Goal: Use online tool/utility: Utilize a website feature to perform a specific function

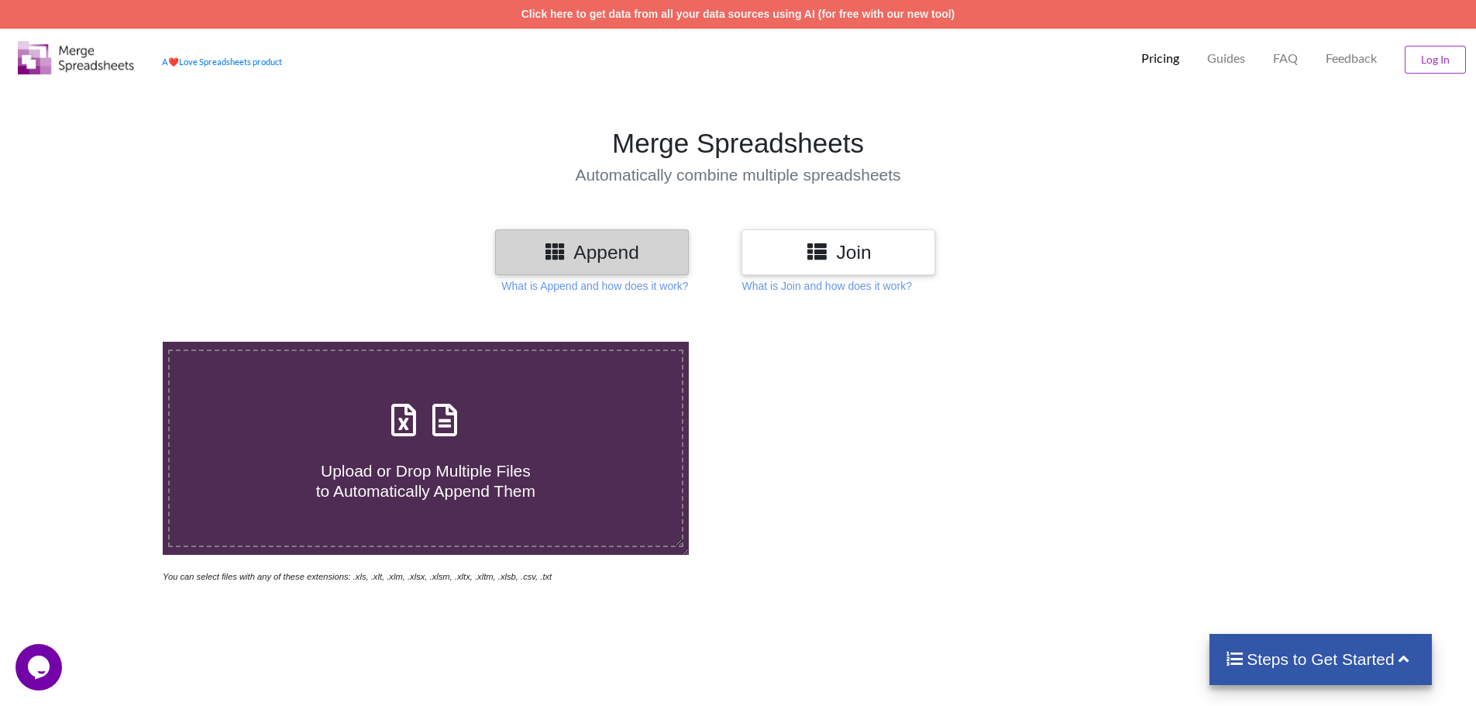
type input "C:\fakepath\BAG 2.csv"
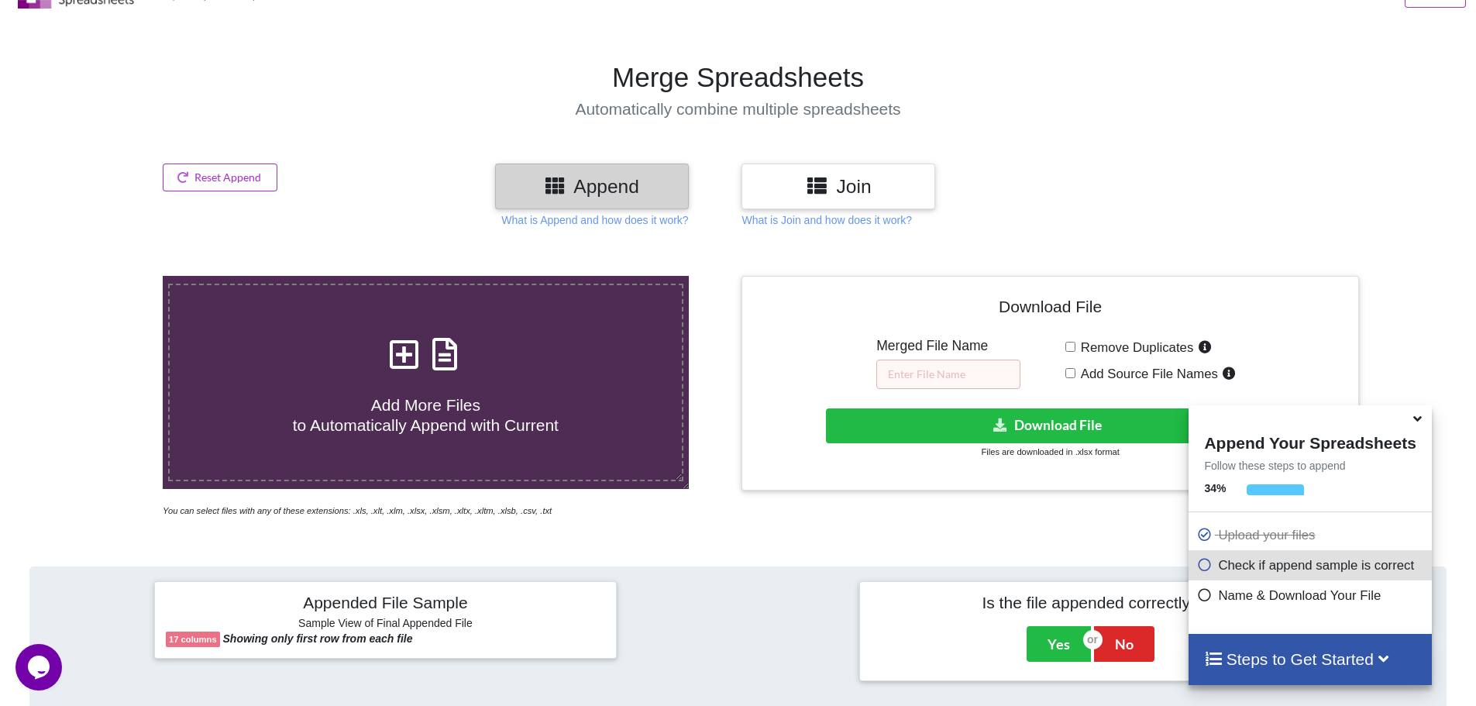
scroll to position [64, 0]
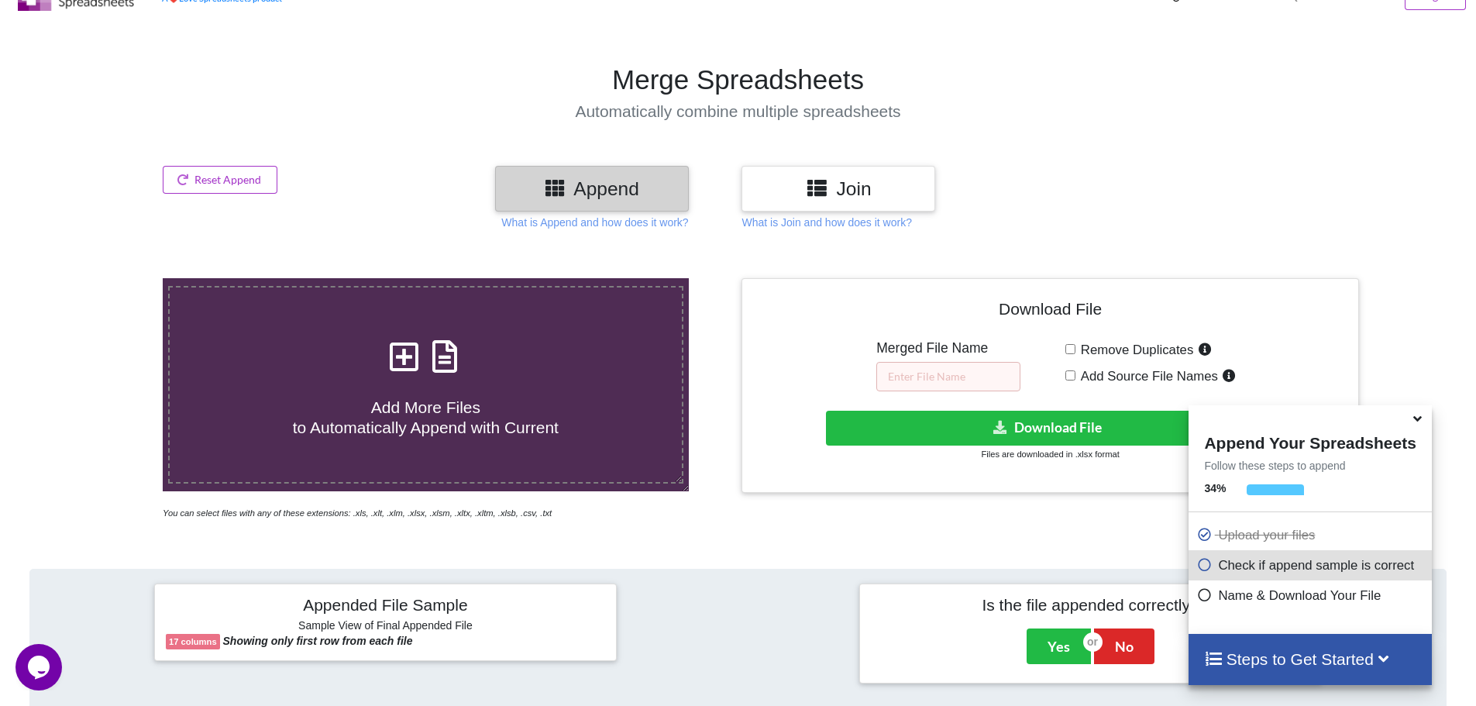
click at [858, 184] on h3 "Join" at bounding box center [838, 188] width 170 height 22
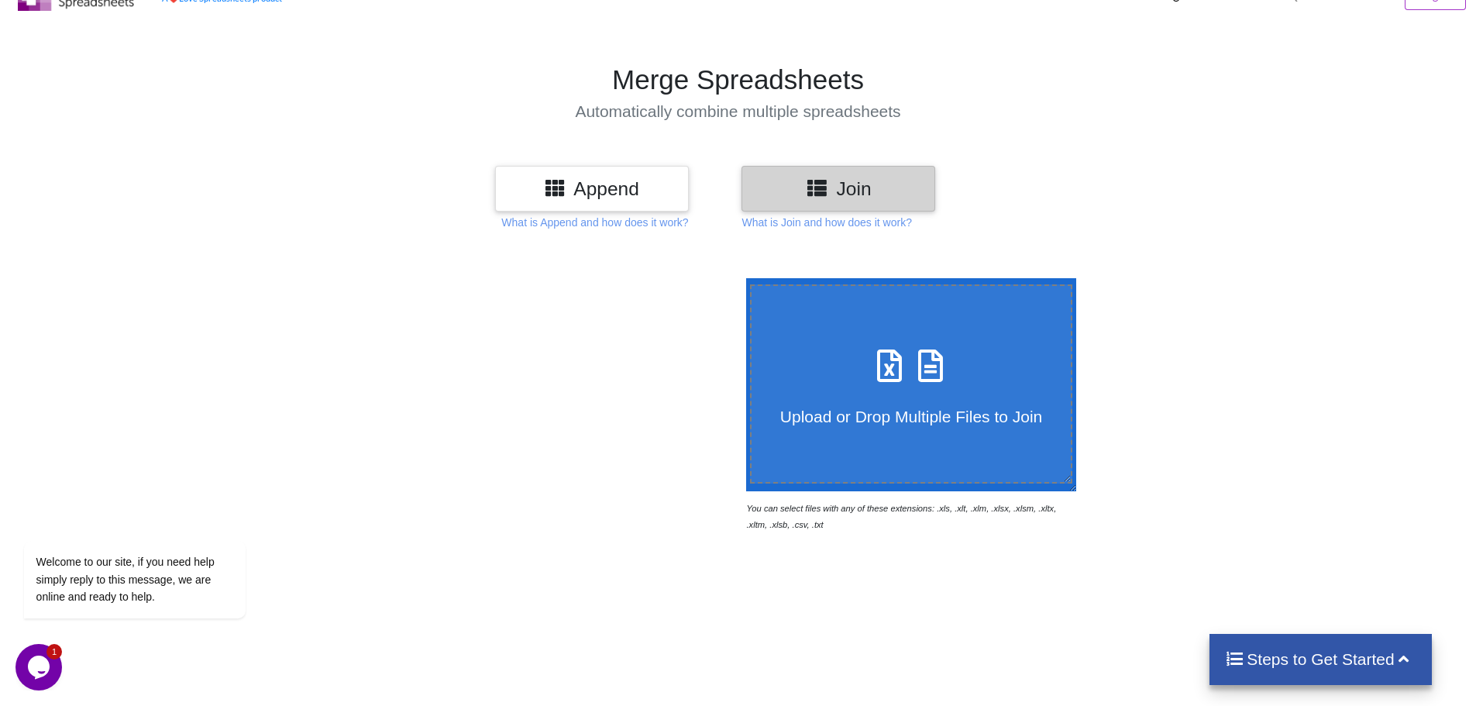
click at [615, 188] on h3 "Append" at bounding box center [592, 188] width 170 height 22
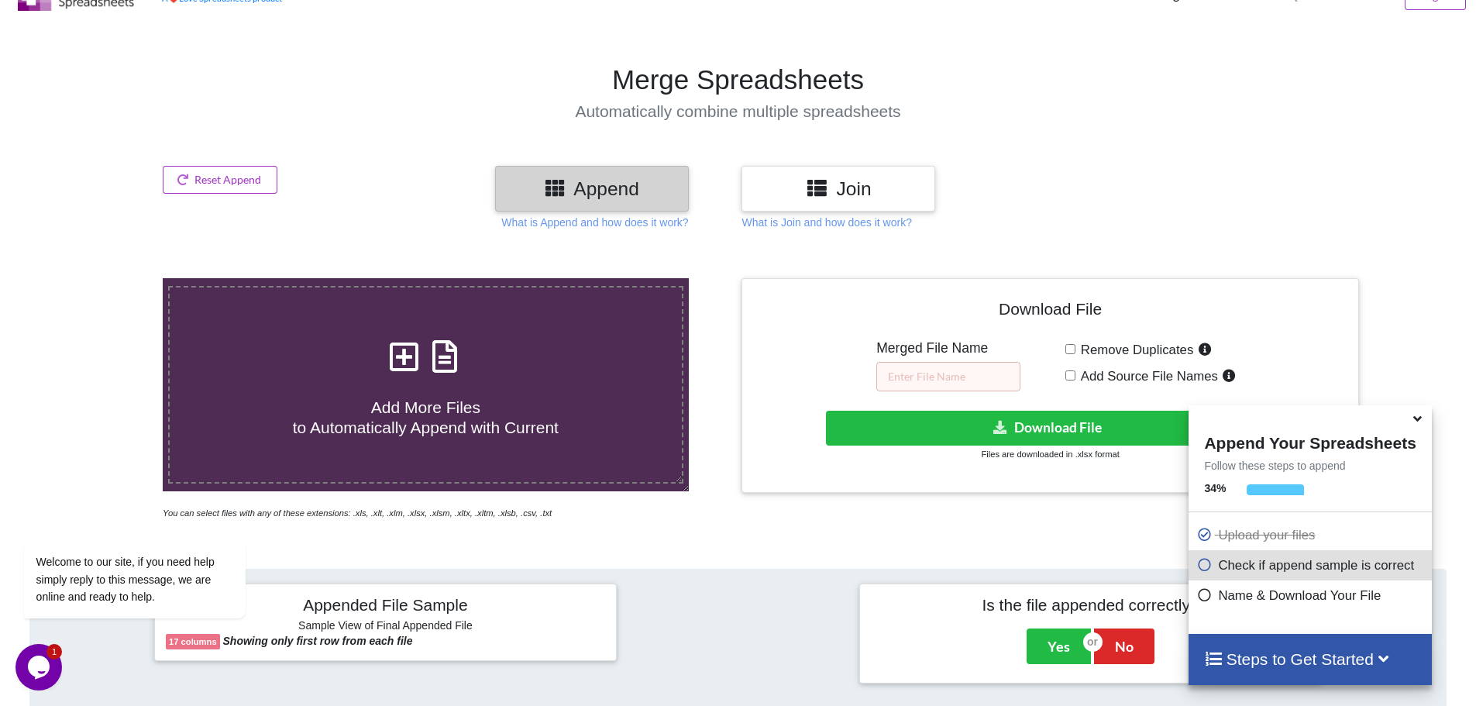
click at [860, 185] on h3 "Join" at bounding box center [838, 188] width 170 height 22
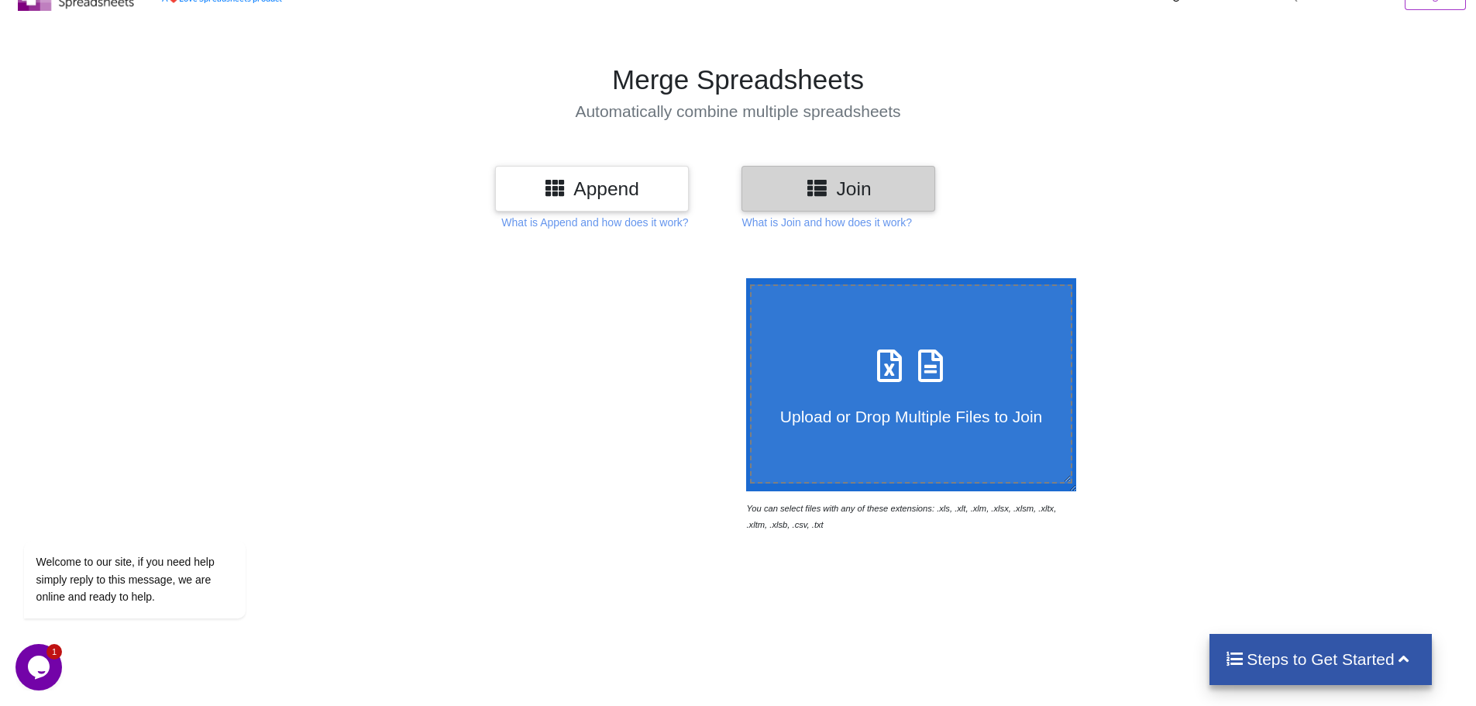
click at [864, 397] on h4 "Upload or Drop Multiple Files to Join" at bounding box center [912, 406] width 320 height 39
click at [742, 278] on input "Upload or Drop Multiple Files to Join" at bounding box center [742, 278] width 0 height 0
type input "C:\fakepath\BAG 2.csv"
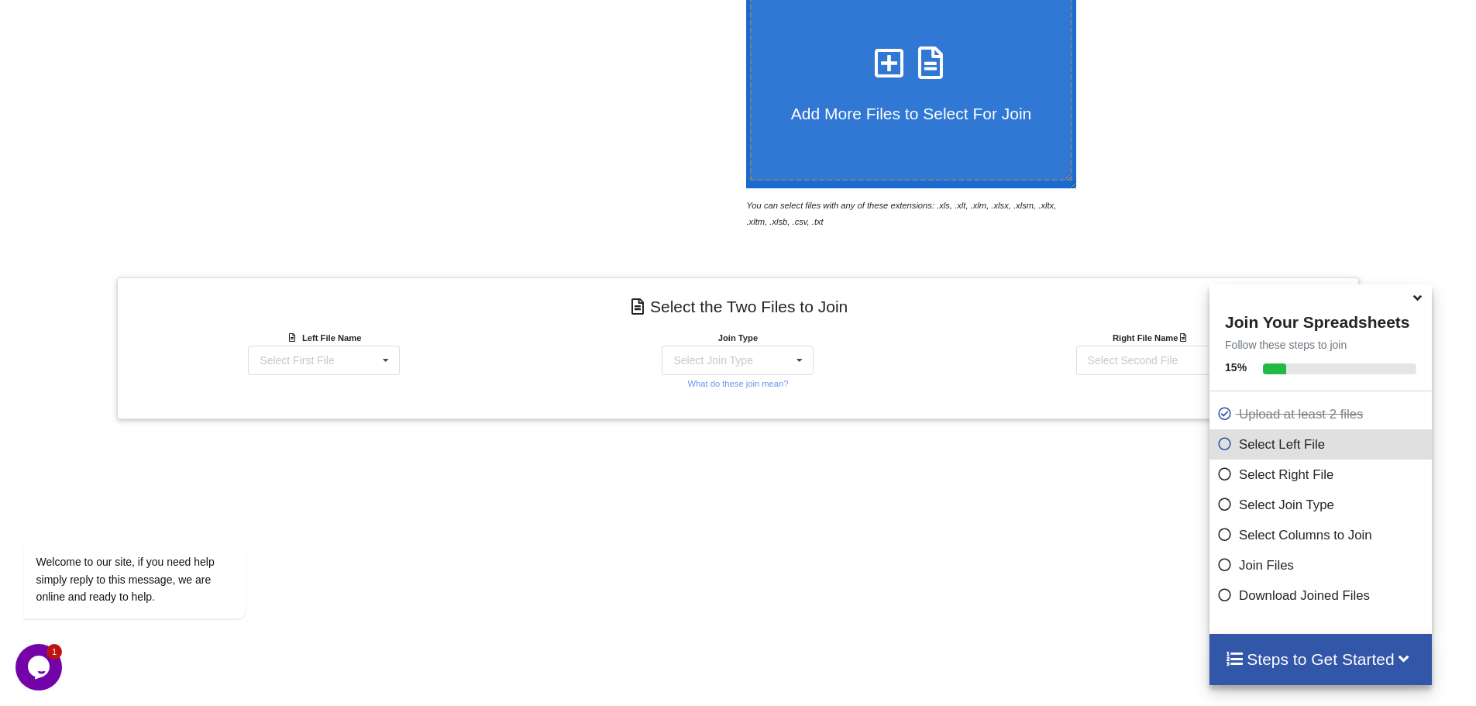
scroll to position [260, 0]
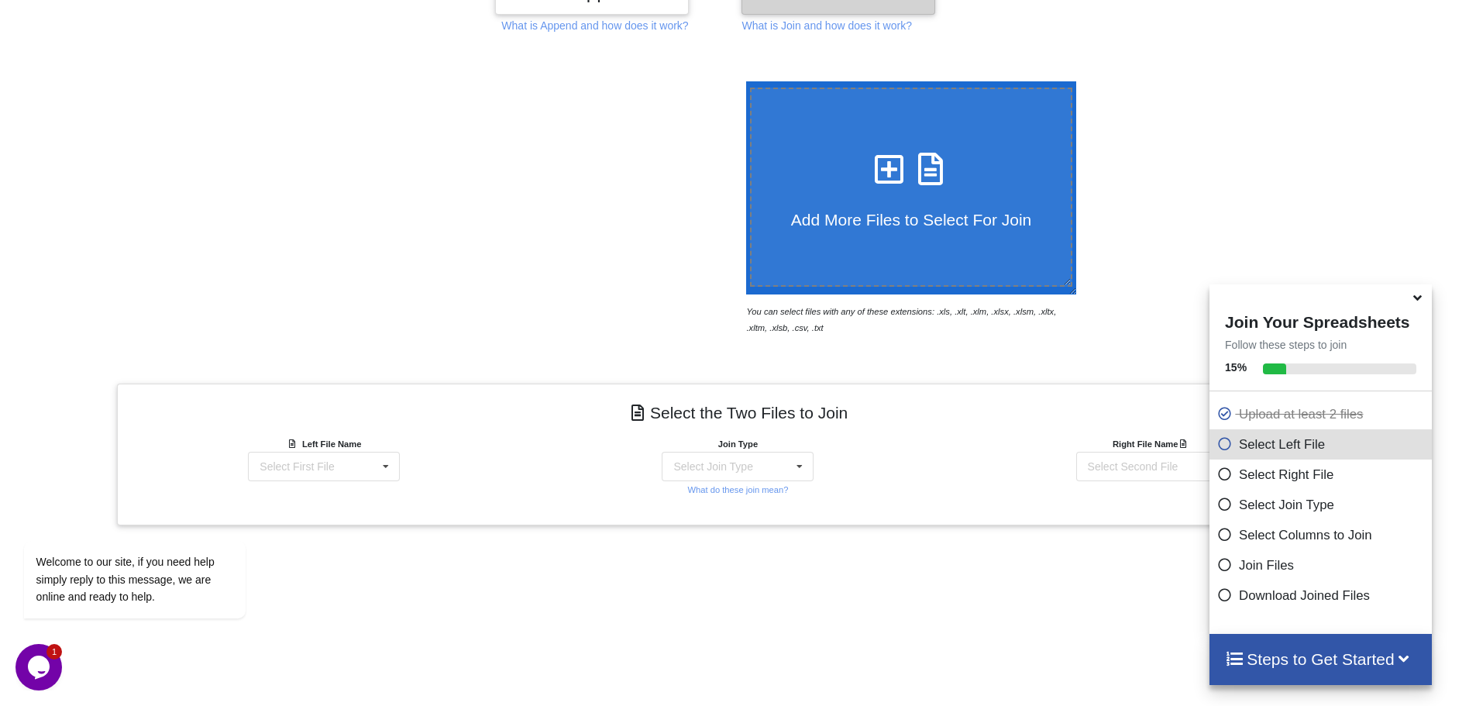
drag, startPoint x: 1461, startPoint y: 212, endPoint x: 1466, endPoint y: 108, distance: 103.9
click at [1466, 108] on div at bounding box center [1425, 208] width 125 height 254
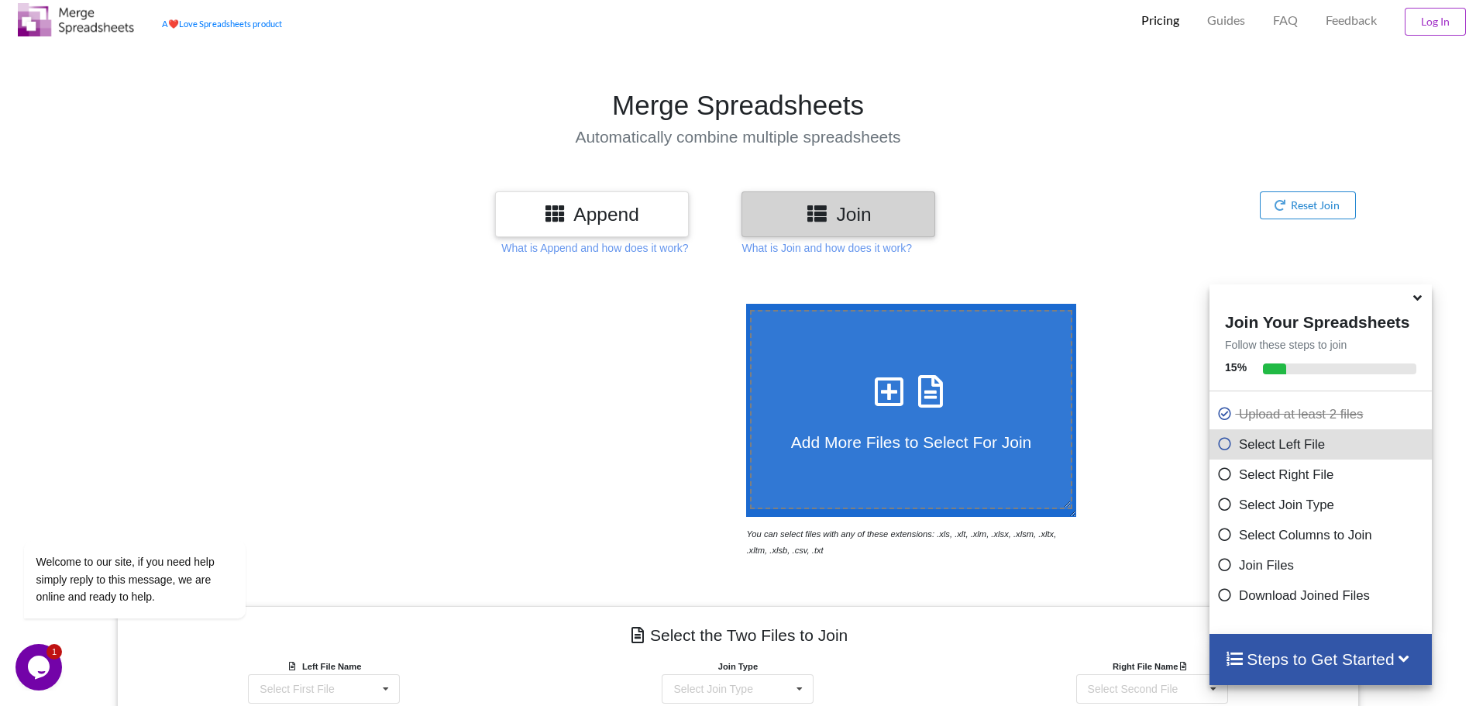
scroll to position [0, 0]
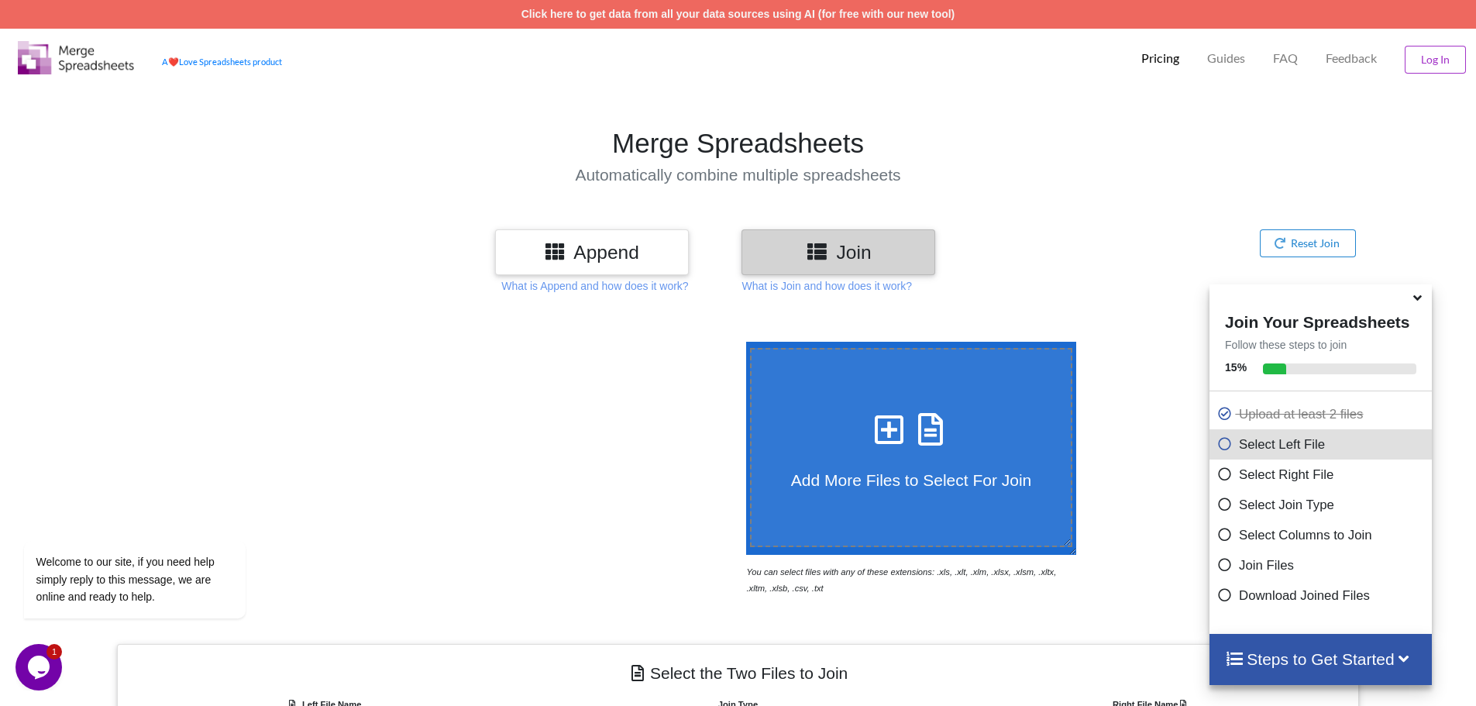
click at [1016, 267] on div "Join" at bounding box center [924, 252] width 367 height 46
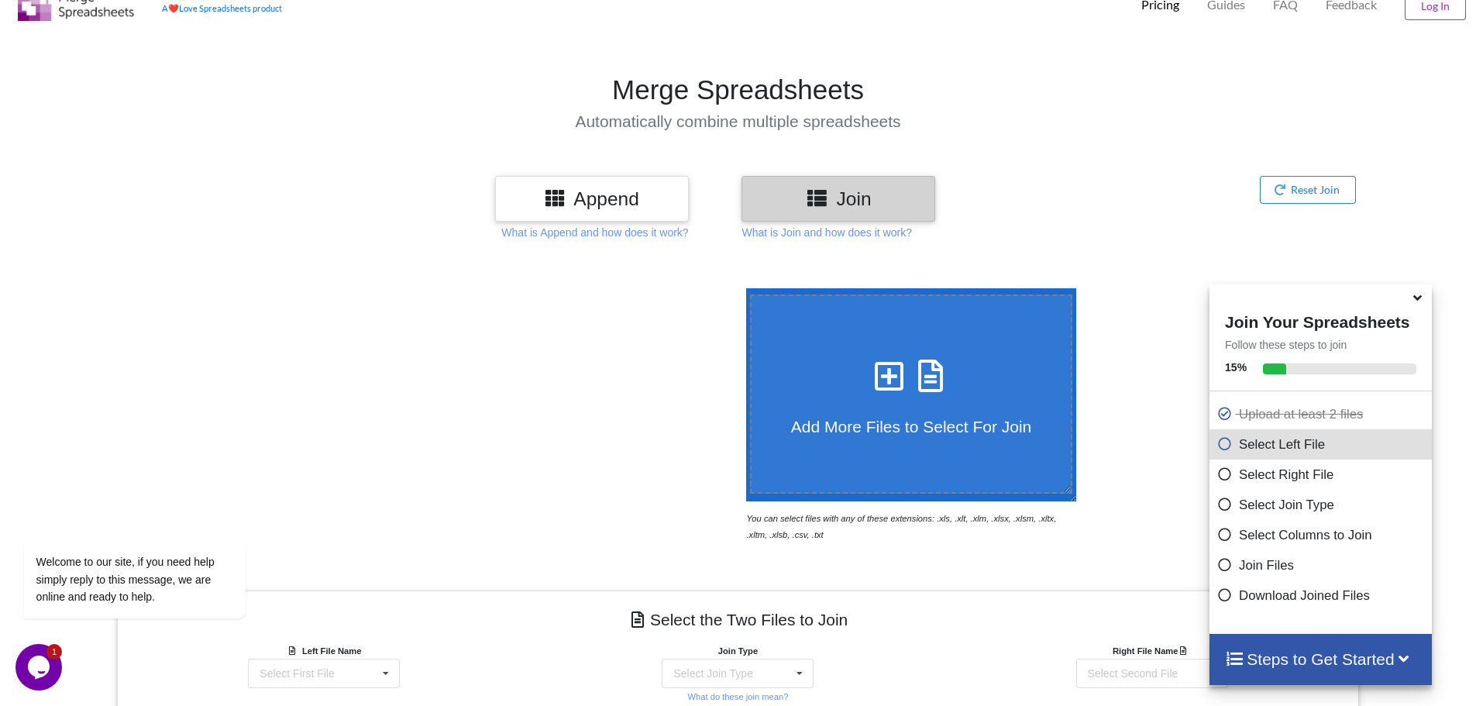
scroll to position [59, 0]
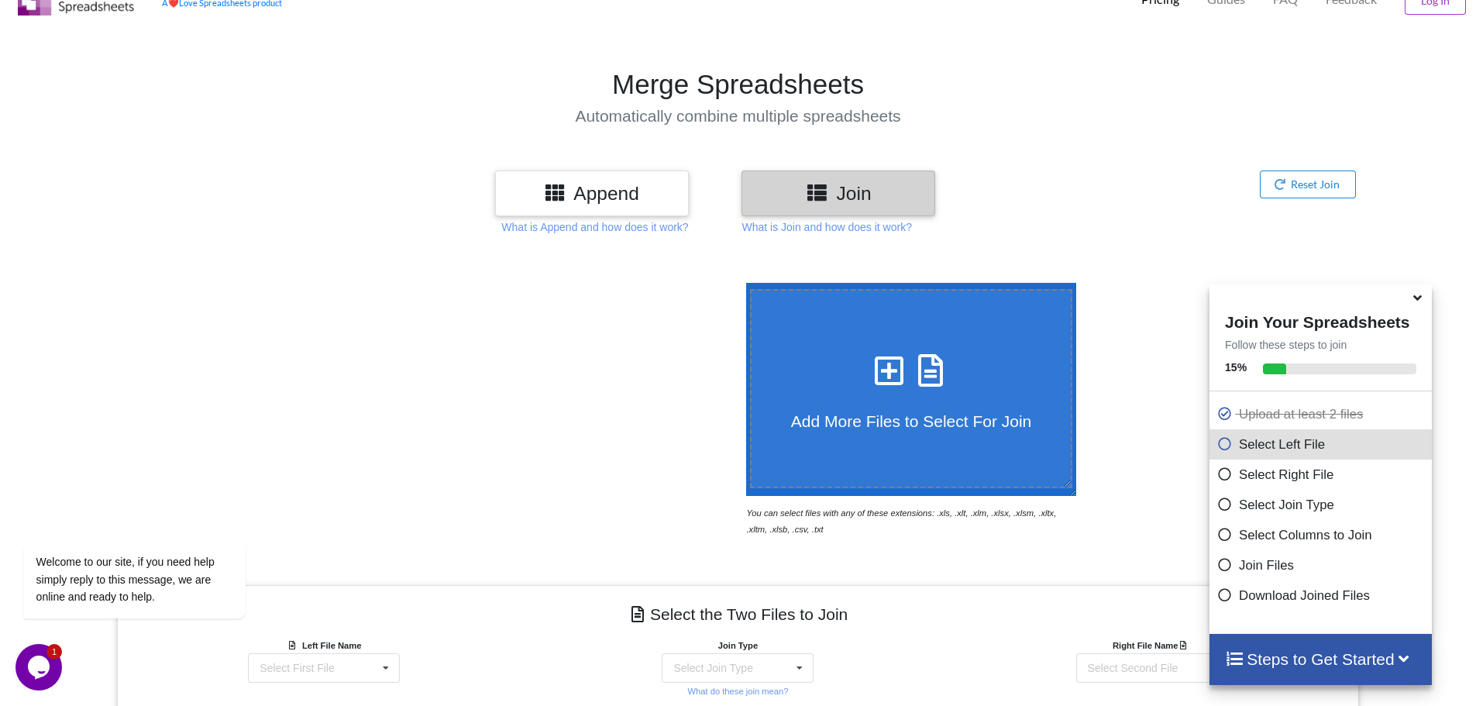
drag, startPoint x: 1472, startPoint y: 349, endPoint x: 1474, endPoint y: 390, distance: 41.1
click at [1465, 412] on div at bounding box center [1425, 410] width 125 height 254
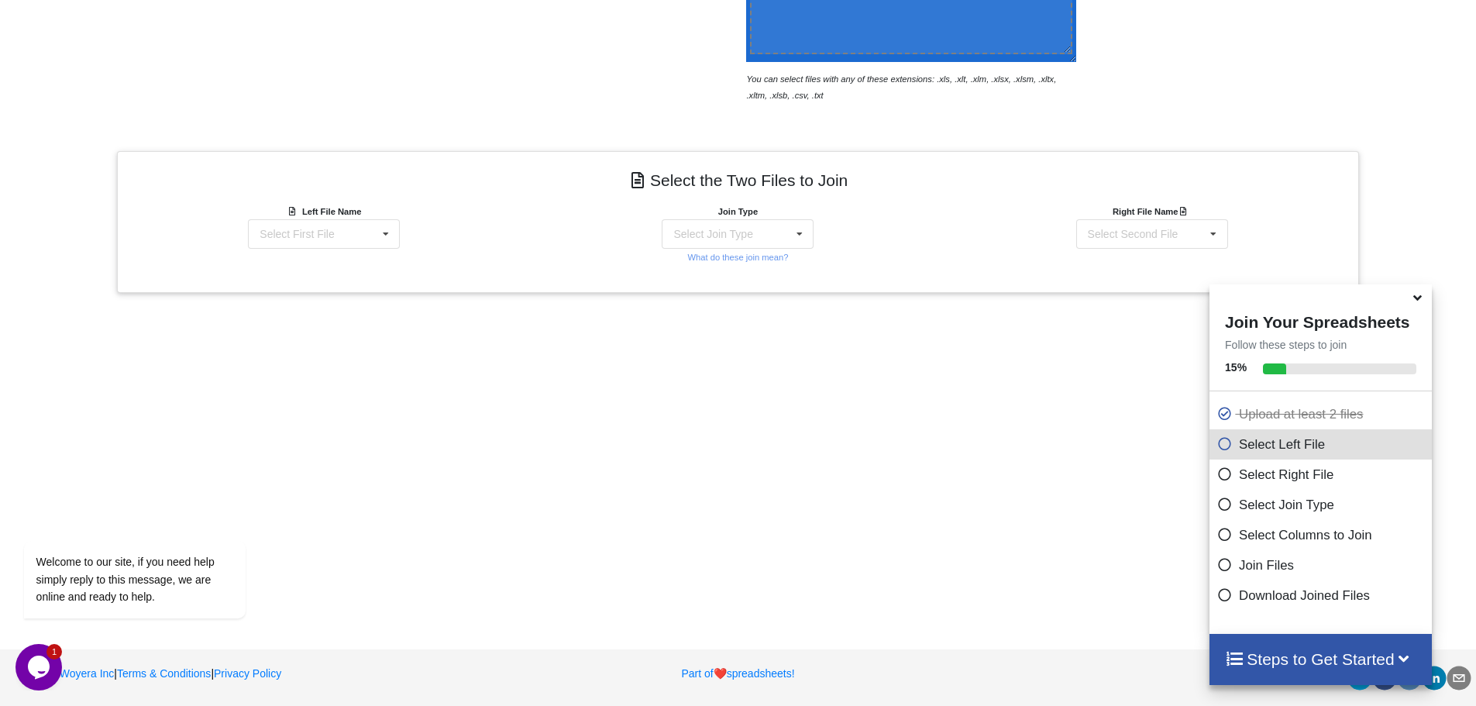
scroll to position [483, 0]
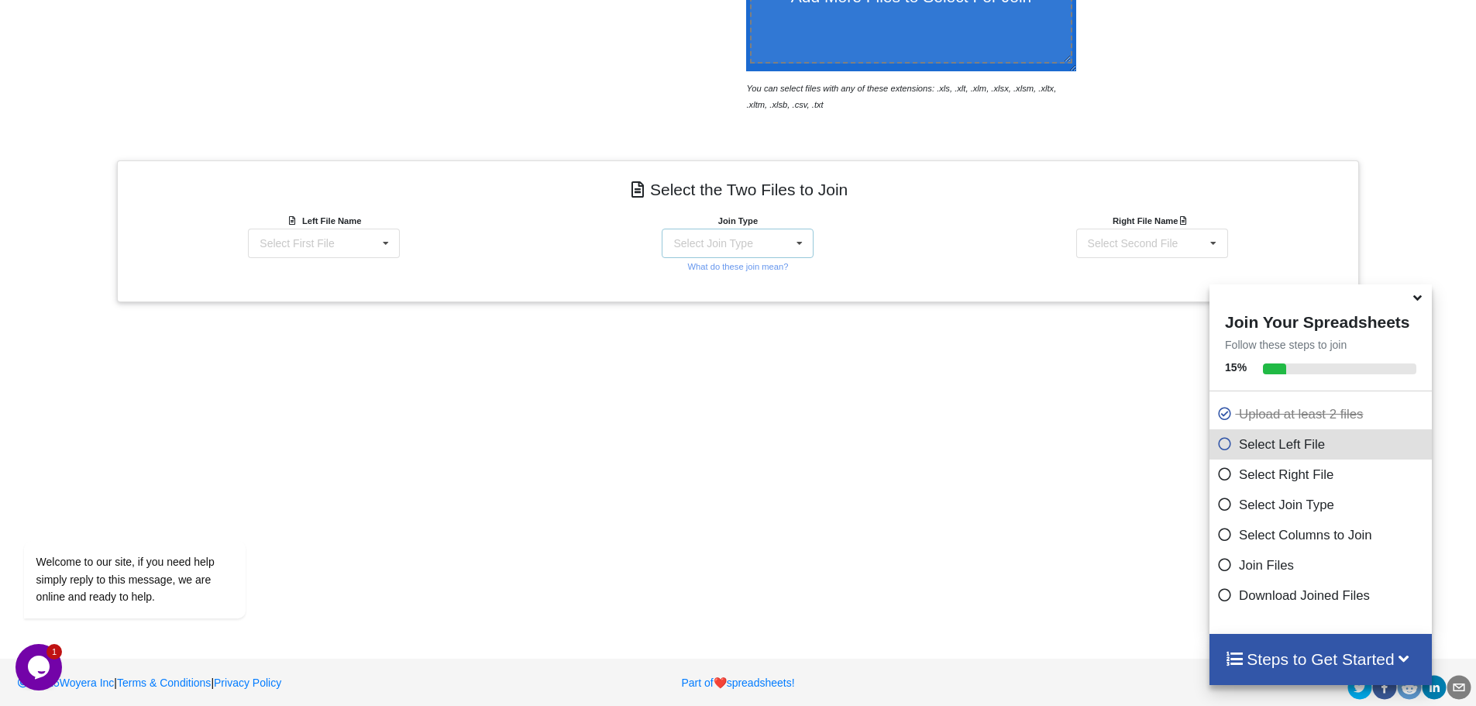
click at [796, 242] on icon at bounding box center [799, 243] width 23 height 29
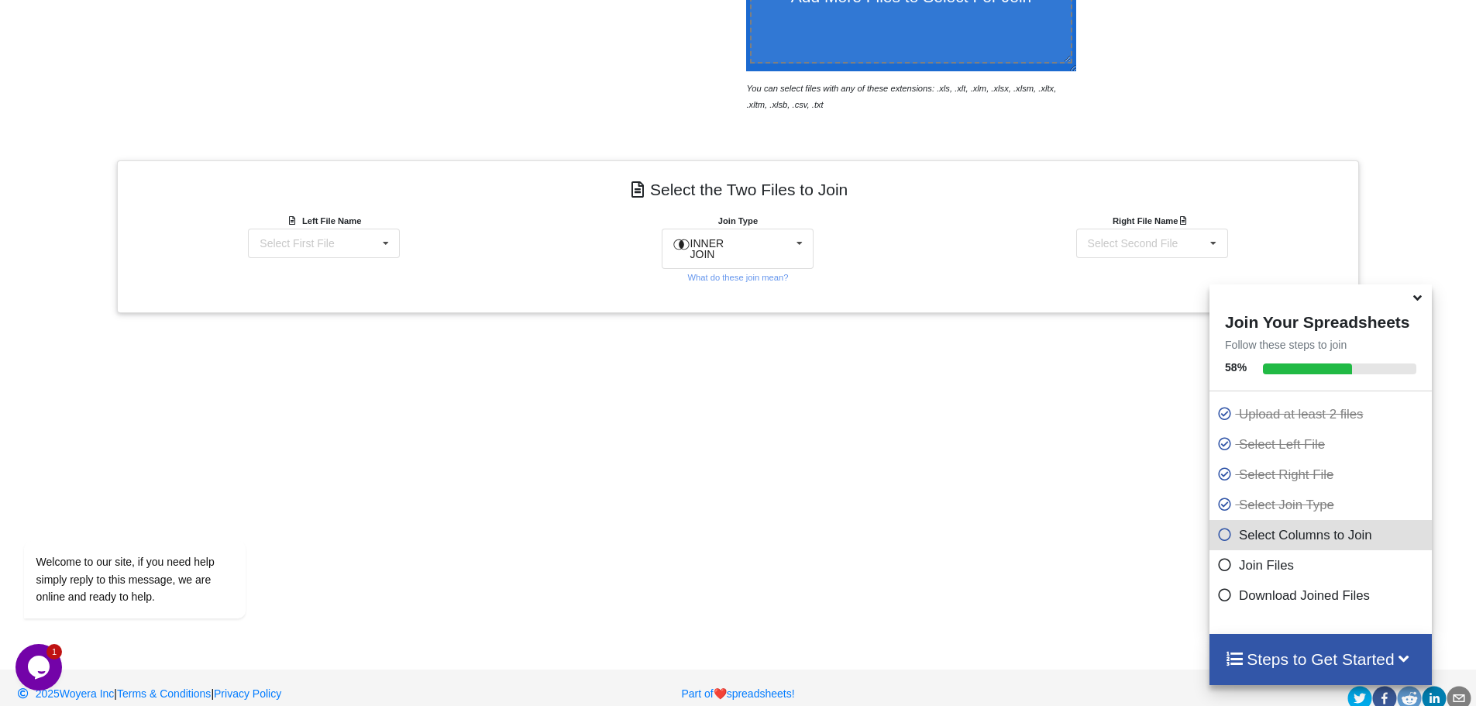
click at [936, 420] on div "Add More Files to Select For Join You can select files with any of these extens…" at bounding box center [738, 231] width 1476 height 811
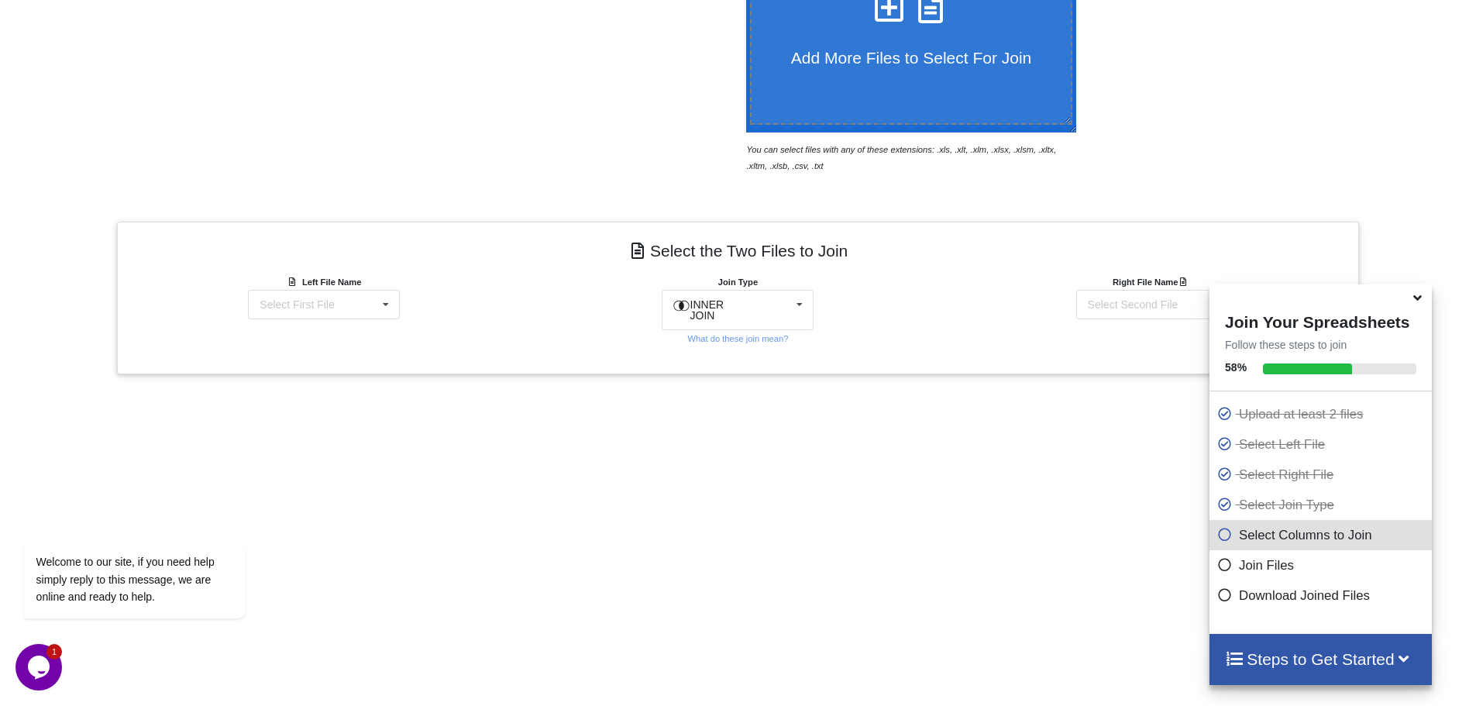
scroll to position [415, 0]
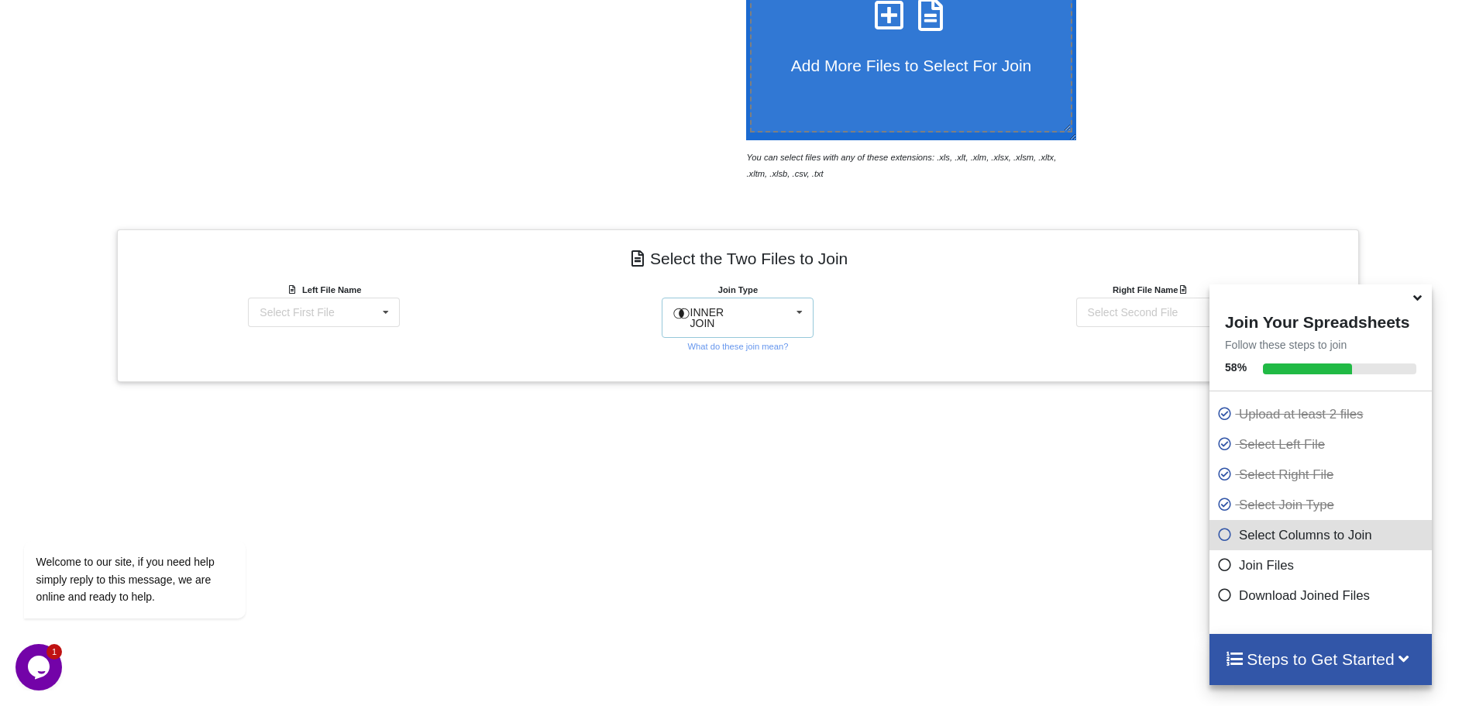
click at [799, 308] on icon at bounding box center [799, 312] width 23 height 29
click at [924, 470] on div "Add More Files to Select For Join You can select files with any of these extens…" at bounding box center [738, 300] width 1476 height 811
click at [1145, 311] on div "Select Second File" at bounding box center [1133, 312] width 91 height 11
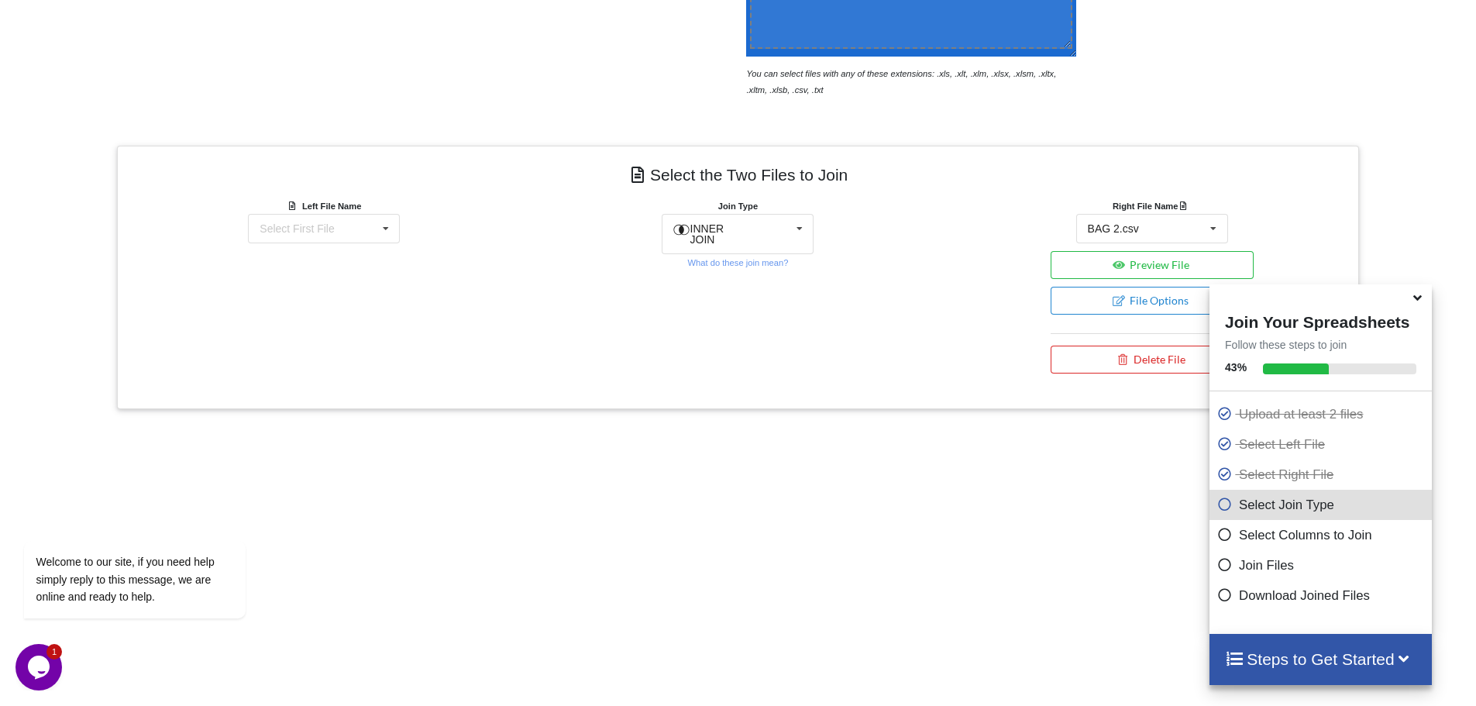
click at [1218, 538] on icon at bounding box center [1224, 531] width 15 height 13
click at [1217, 566] on icon at bounding box center [1224, 562] width 15 height 13
click at [1217, 565] on icon at bounding box center [1224, 562] width 15 height 13
click at [1218, 537] on icon at bounding box center [1224, 531] width 15 height 13
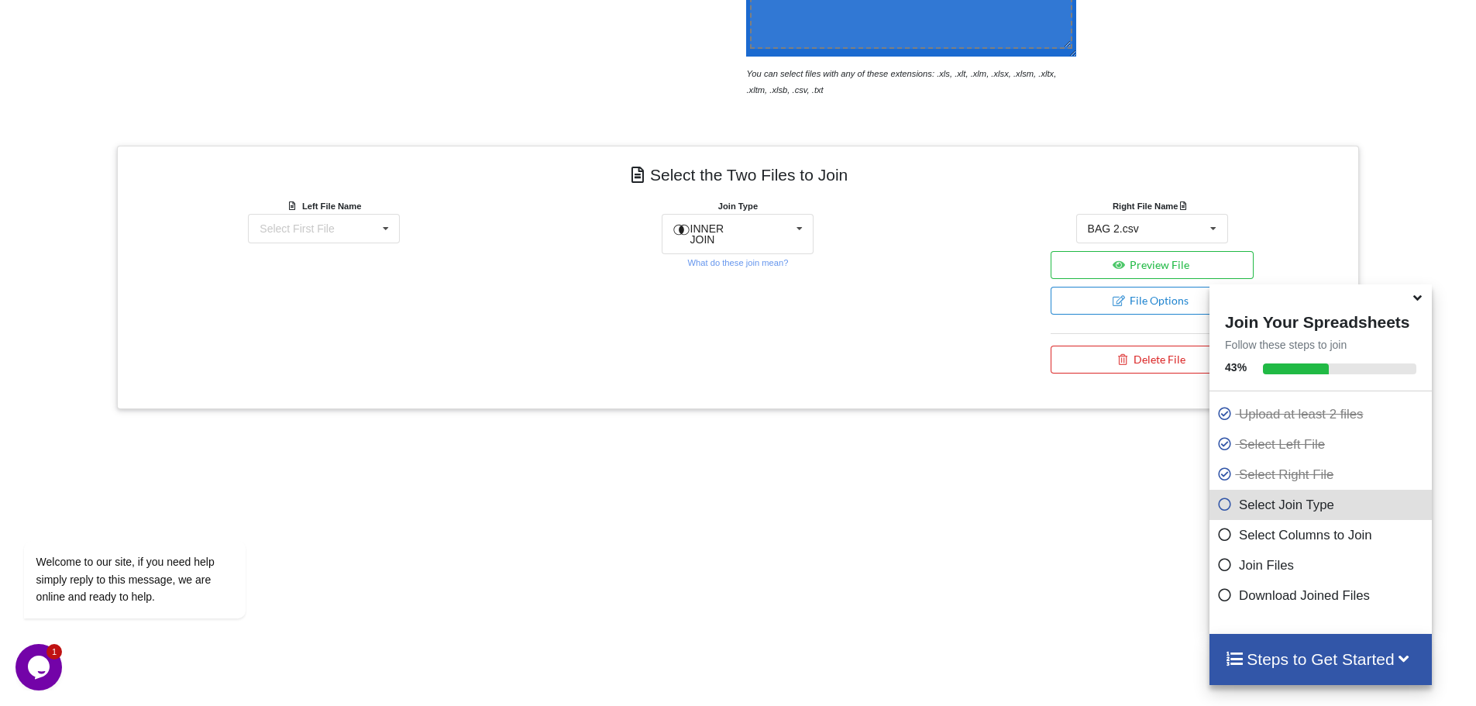
click at [1162, 478] on div "Add More Files to Select For Join You can select files with any of these extens…" at bounding box center [738, 272] width 1476 height 922
click at [1215, 227] on icon at bounding box center [1213, 229] width 23 height 29
click at [1154, 284] on div "BAGA 1.csv" at bounding box center [1152, 285] width 150 height 29
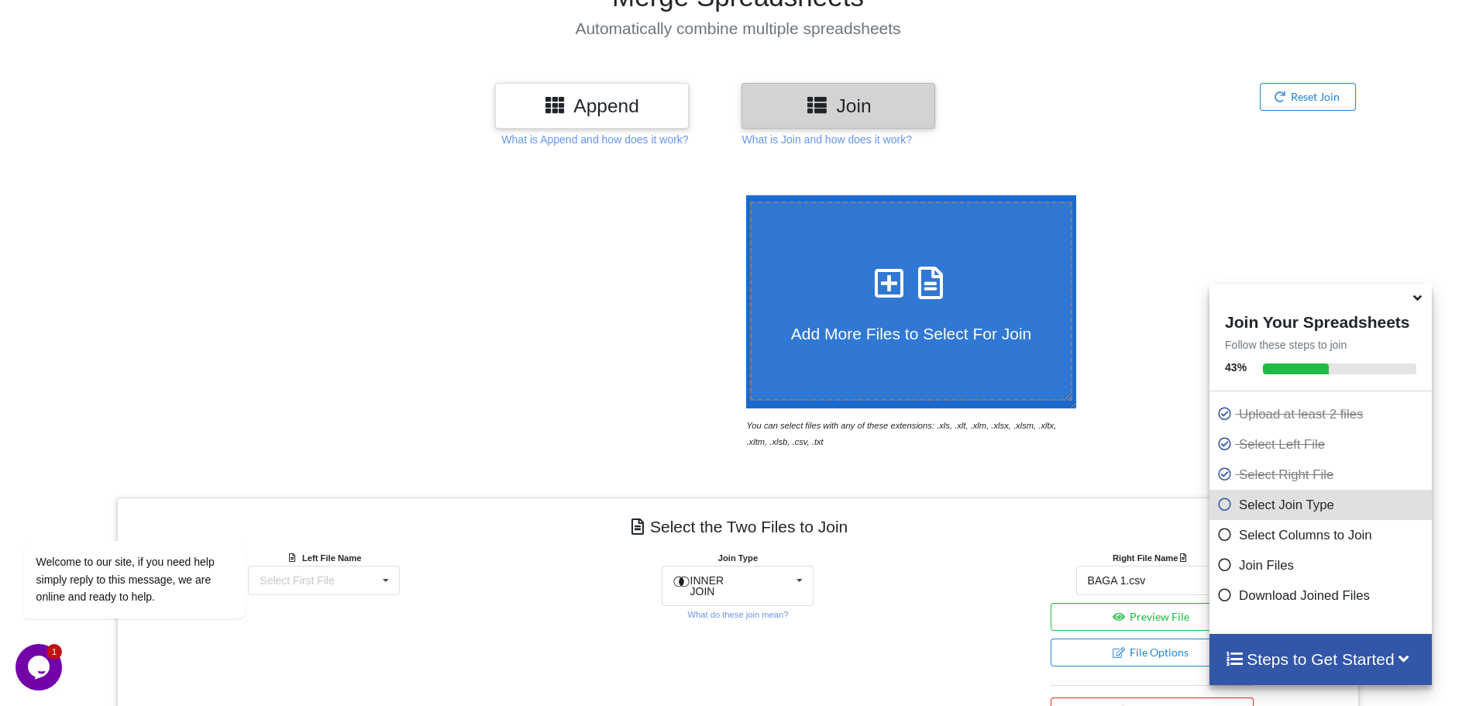
scroll to position [127, 0]
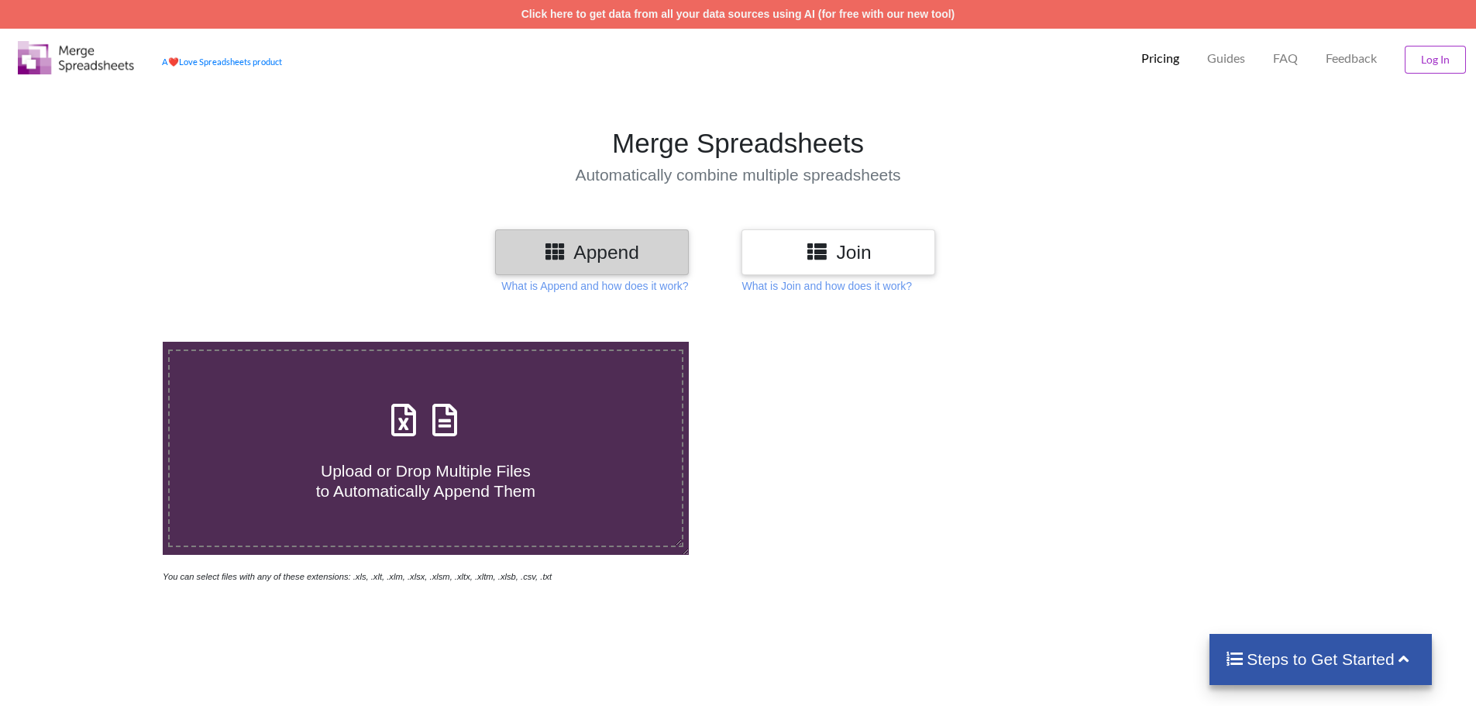
click at [869, 249] on h3 "Join" at bounding box center [838, 252] width 170 height 22
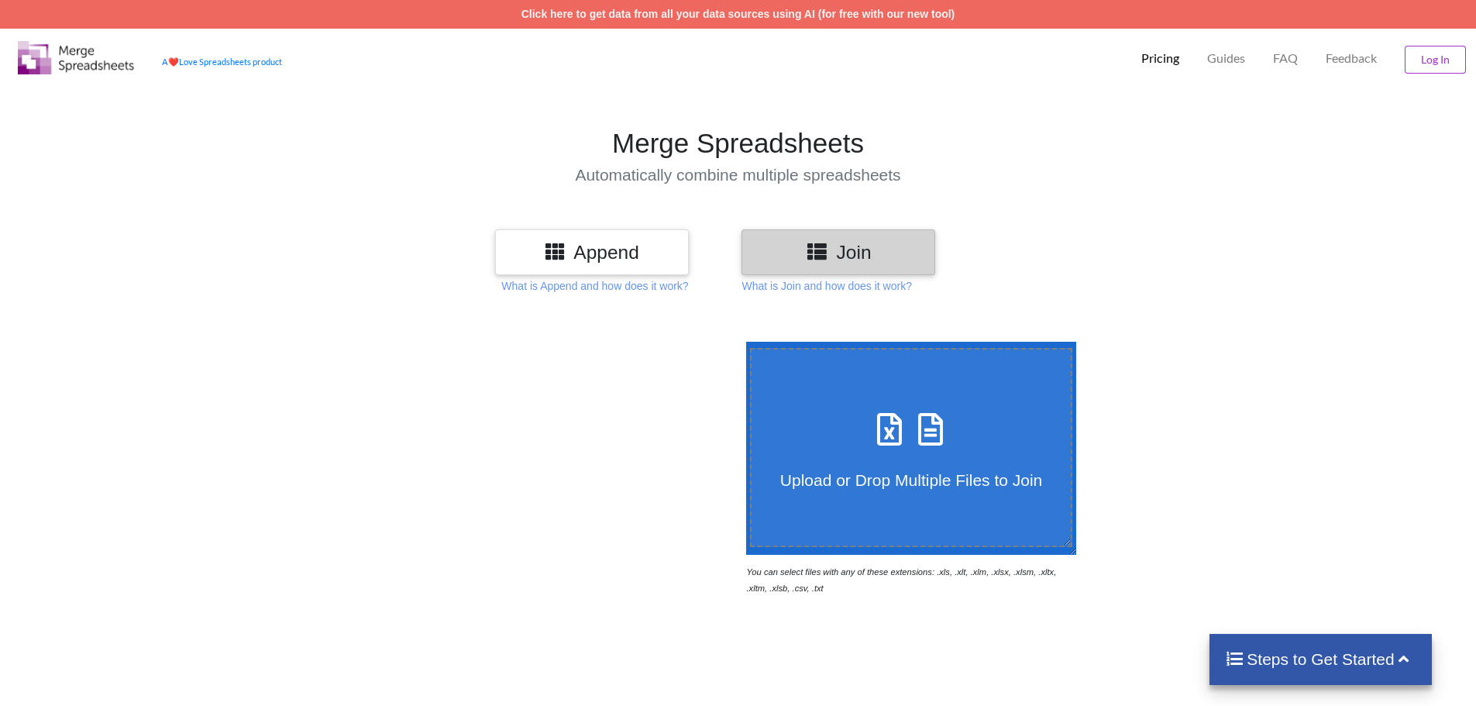
click at [899, 476] on span "Upload or Drop Multiple Files to Join" at bounding box center [911, 480] width 262 height 18
click at [742, 342] on input "Upload or Drop Multiple Files to Join" at bounding box center [742, 342] width 0 height 0
type input "C:\fakepath\BAG 2.csv"
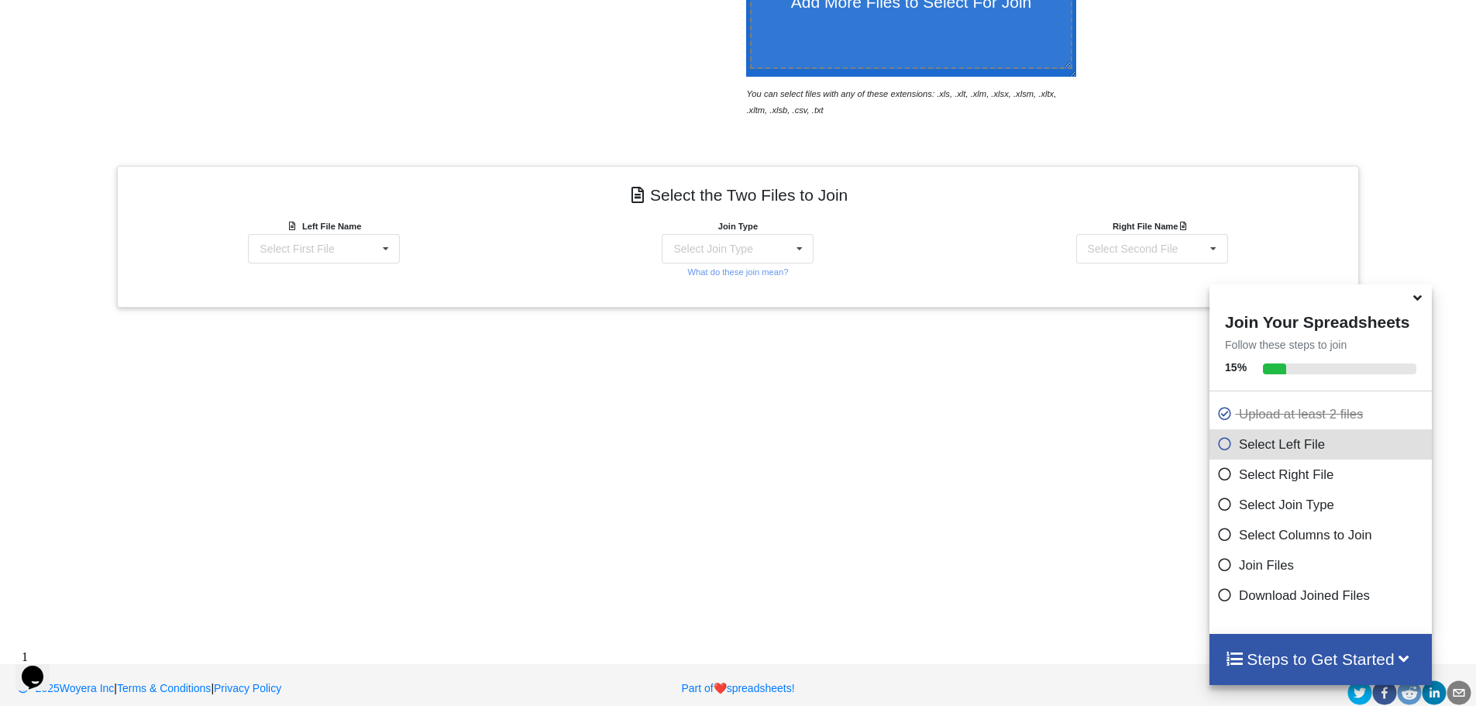
scroll to position [493, 0]
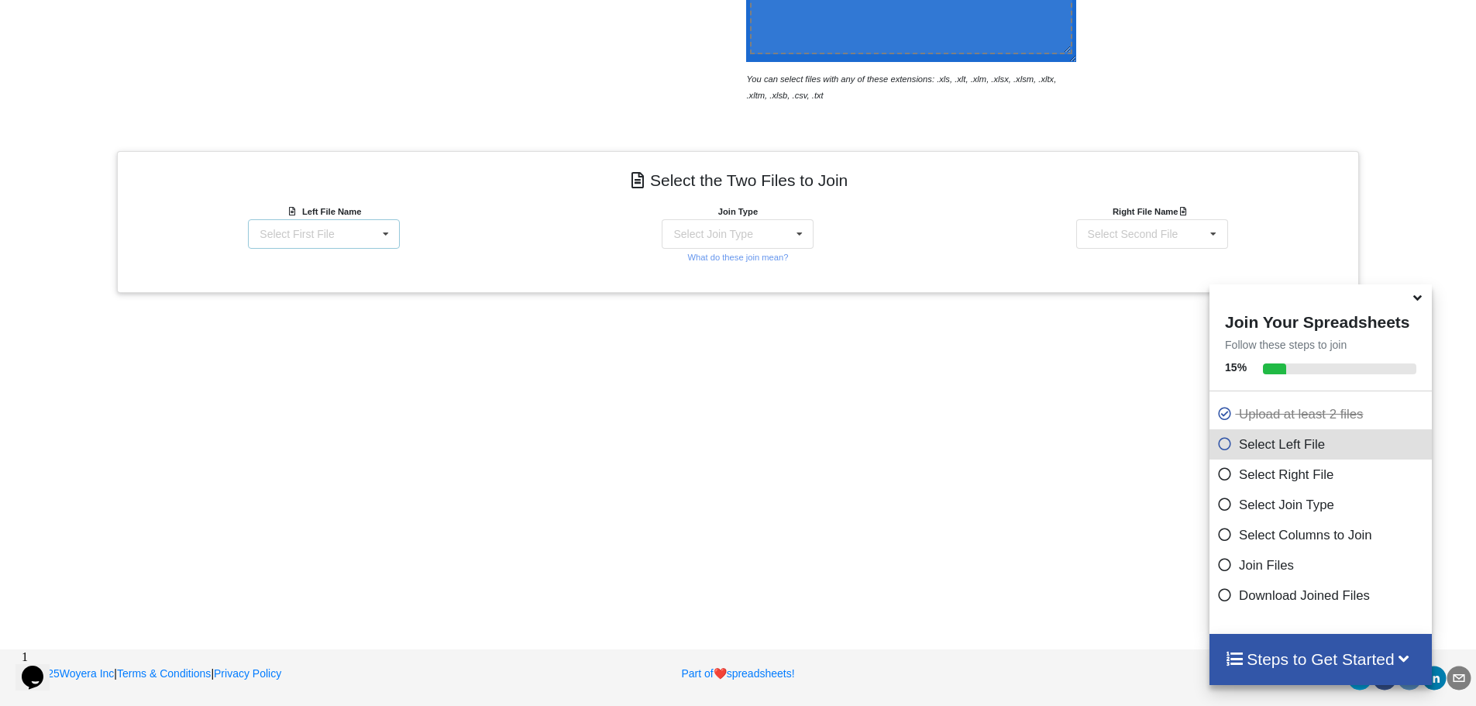
click at [385, 235] on icon at bounding box center [385, 234] width 23 height 29
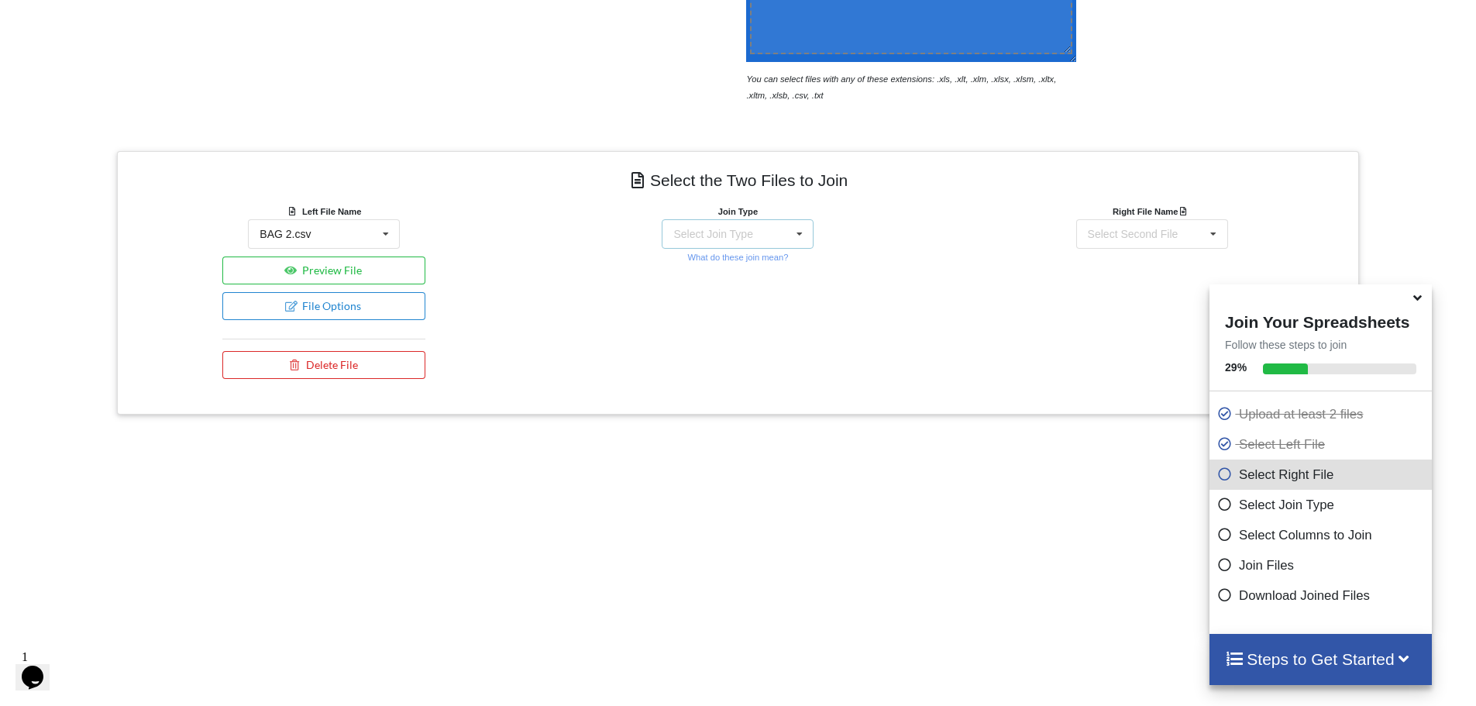
click at [795, 232] on icon at bounding box center [799, 234] width 23 height 29
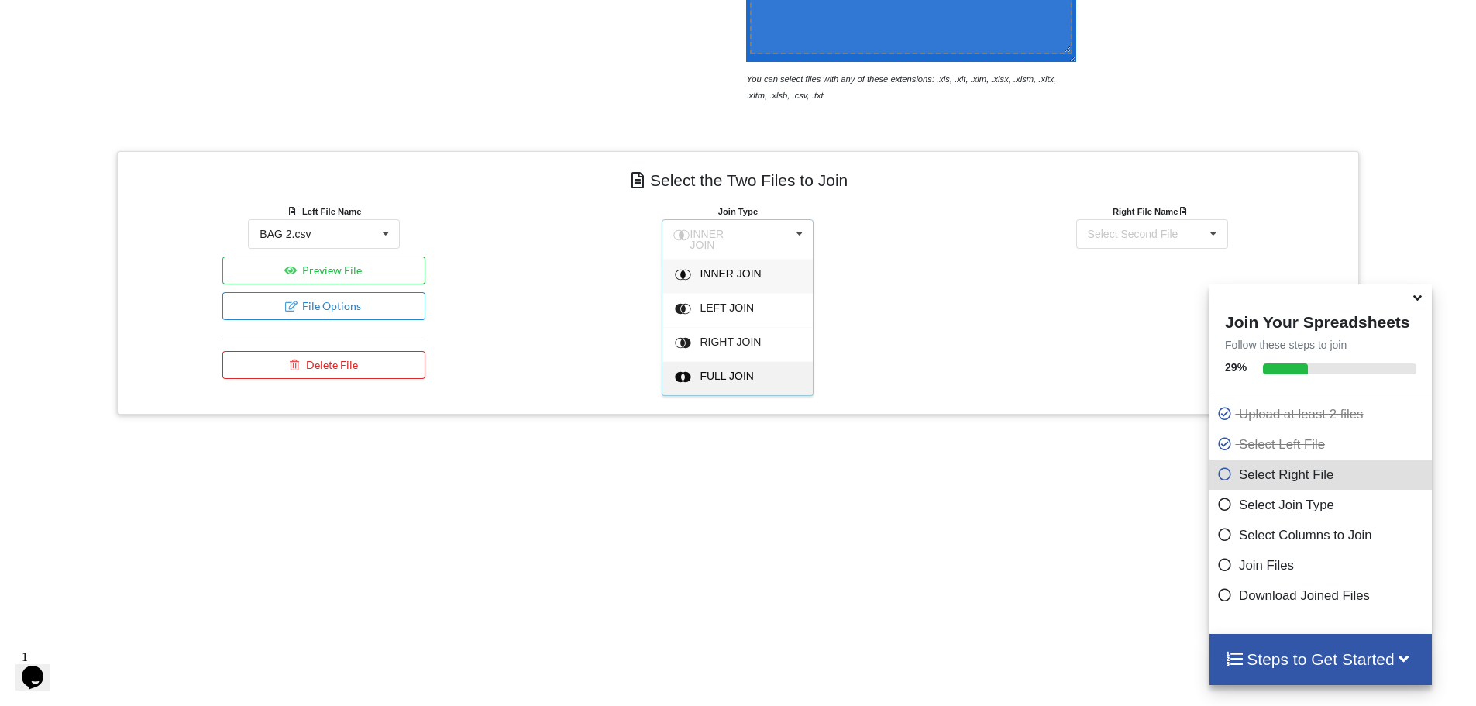
click at [749, 370] on div "FULL JOIN" at bounding box center [747, 378] width 95 height 16
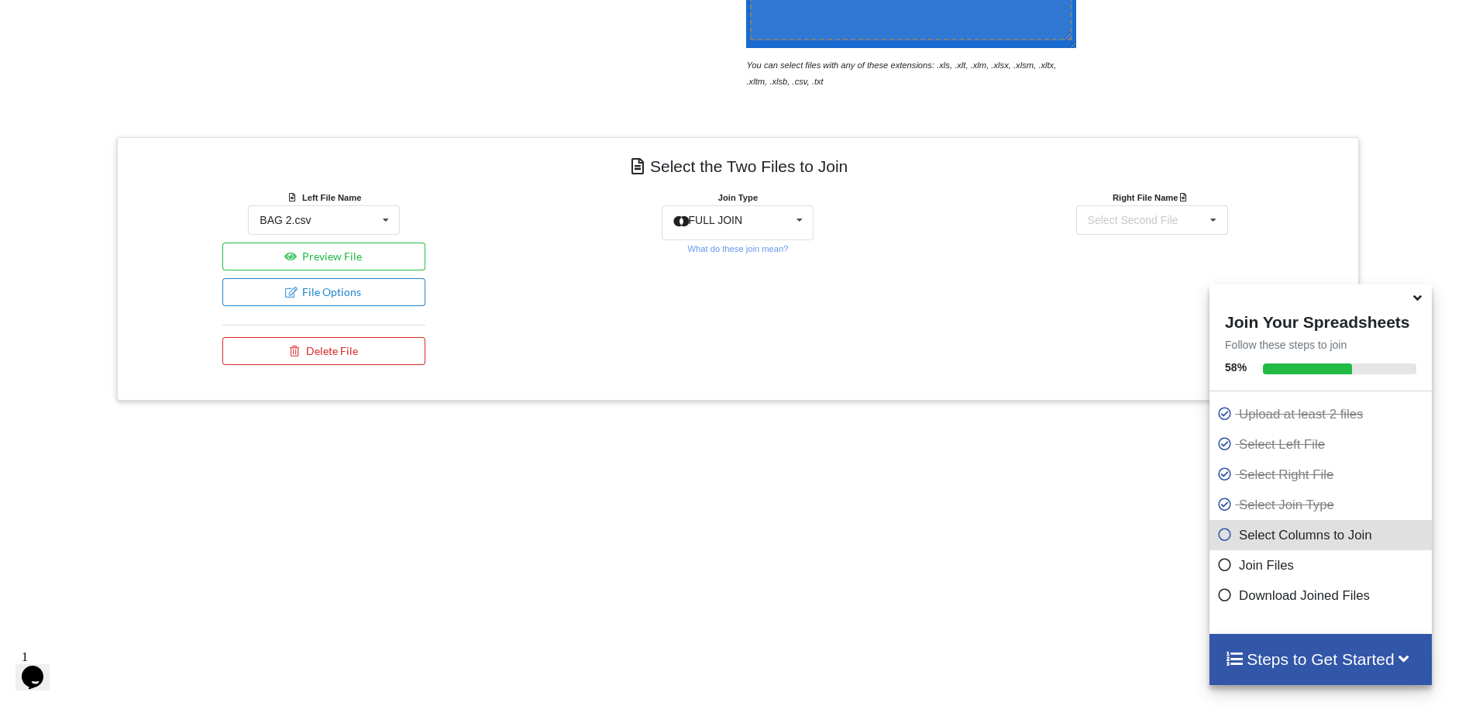
scroll to position [515, 0]
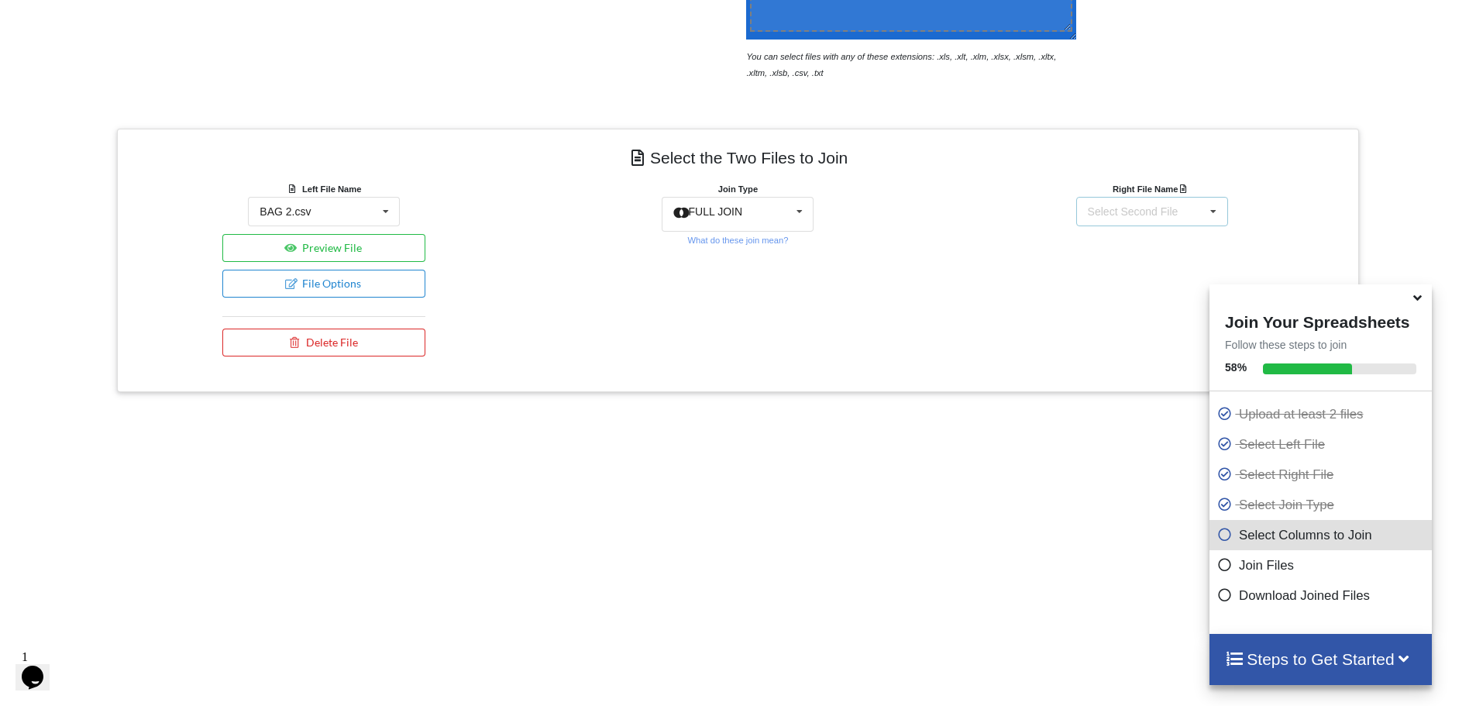
click at [1215, 209] on icon at bounding box center [1213, 212] width 23 height 29
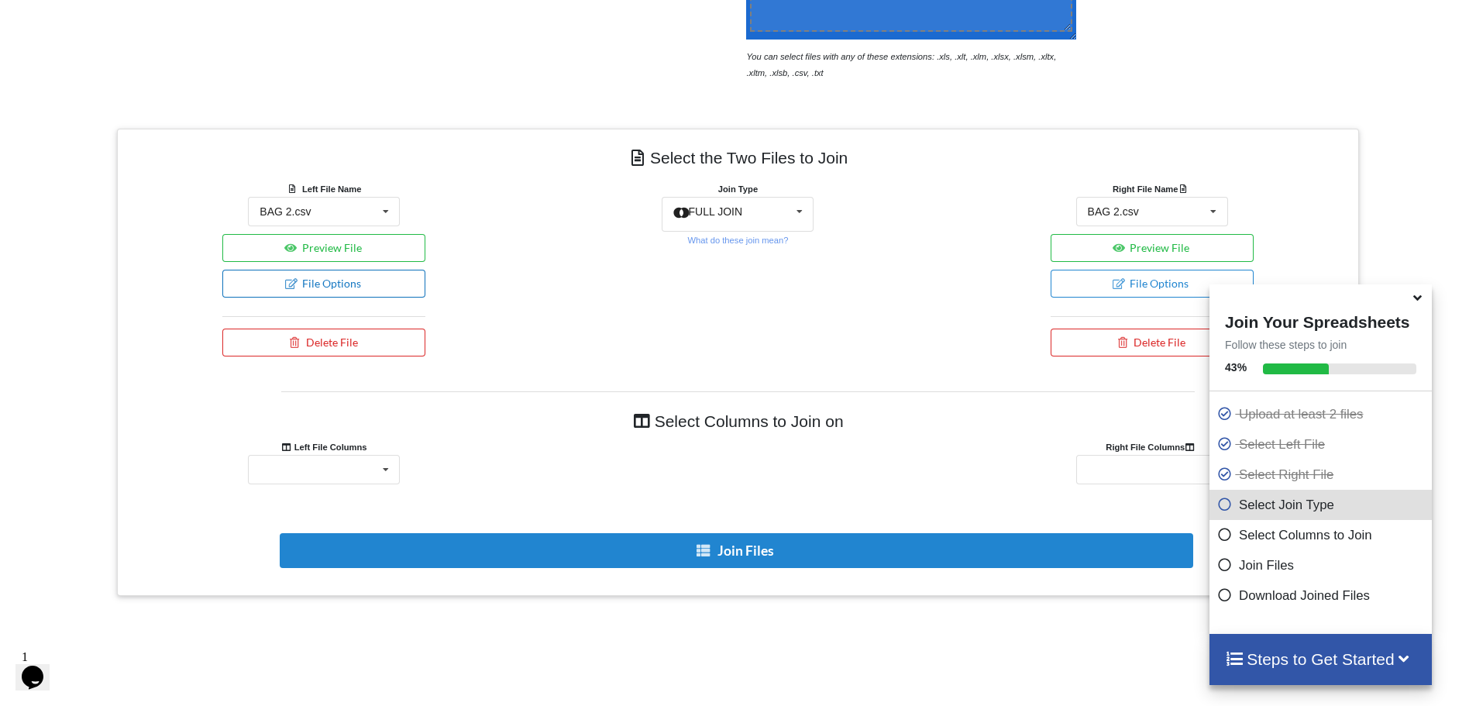
click at [356, 281] on button "File Options" at bounding box center [323, 284] width 203 height 28
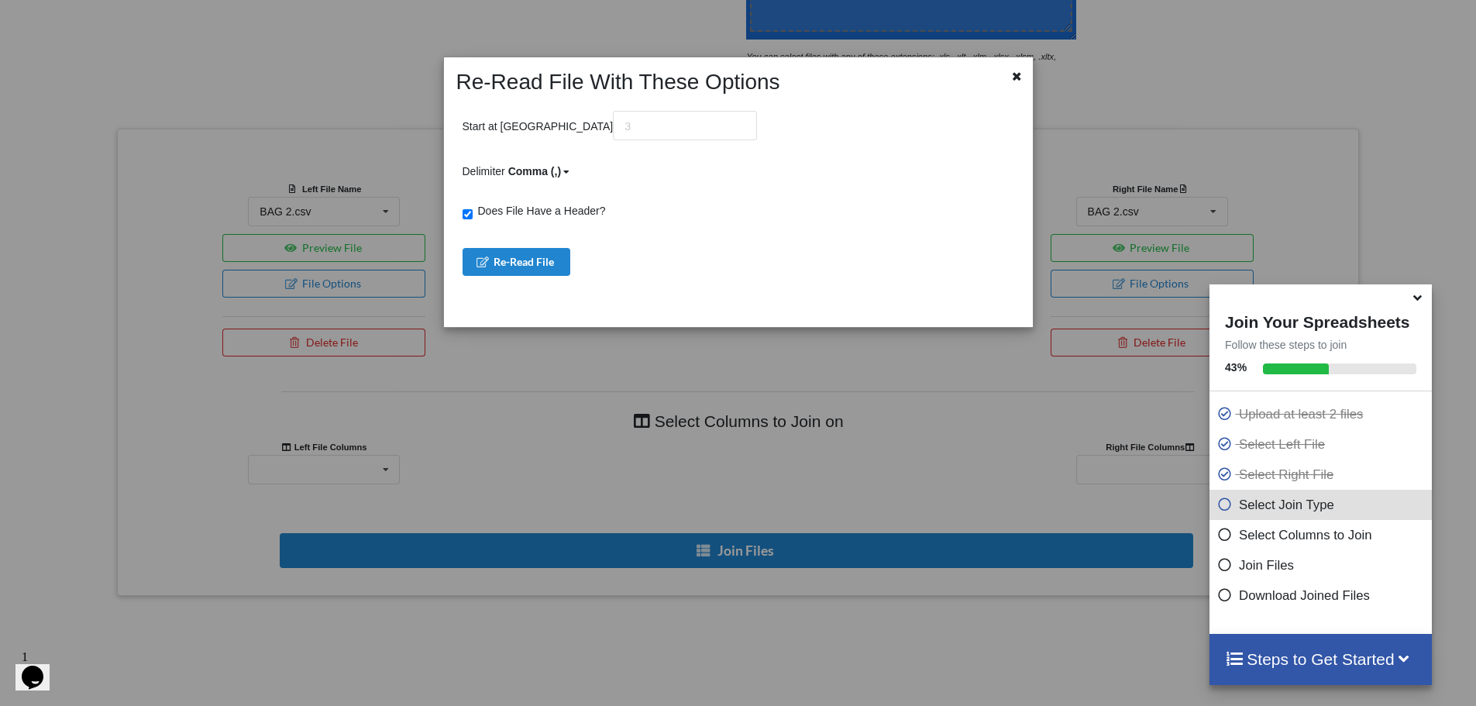
drag, startPoint x: 1017, startPoint y: 73, endPoint x: 1083, endPoint y: 67, distance: 66.9
click at [1019, 72] on icon at bounding box center [1016, 74] width 13 height 11
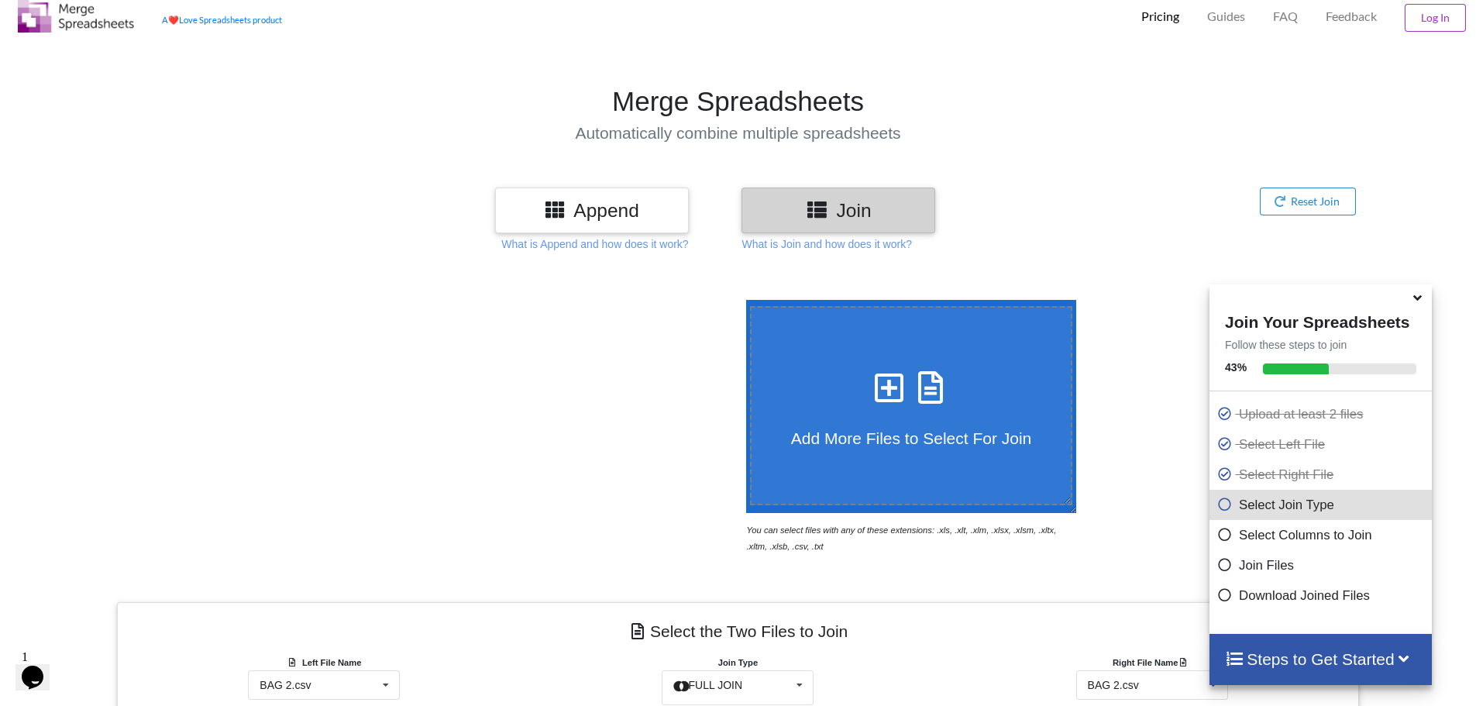
scroll to position [43, 0]
click at [580, 216] on h3 "Append" at bounding box center [592, 209] width 170 height 22
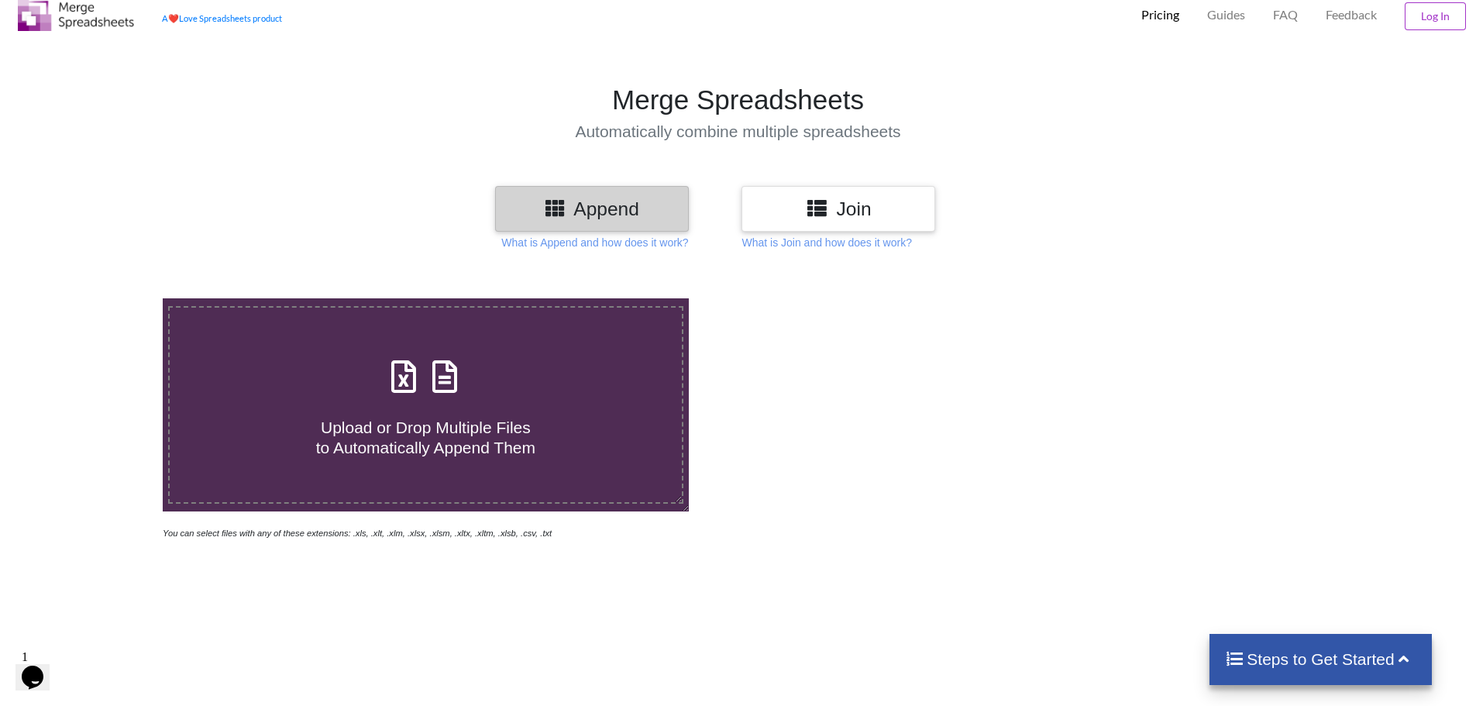
click at [354, 430] on span "Upload or Drop Multiple Files to Automatically Append Them" at bounding box center [425, 436] width 219 height 37
click at [440, 384] on icon at bounding box center [444, 369] width 39 height 33
click at [105, 298] on input "Upload or Drop Multiple Files to Automatically Append Them" at bounding box center [105, 298] width 0 height 0
type input "C:\fakepath\BAG 2.csv"
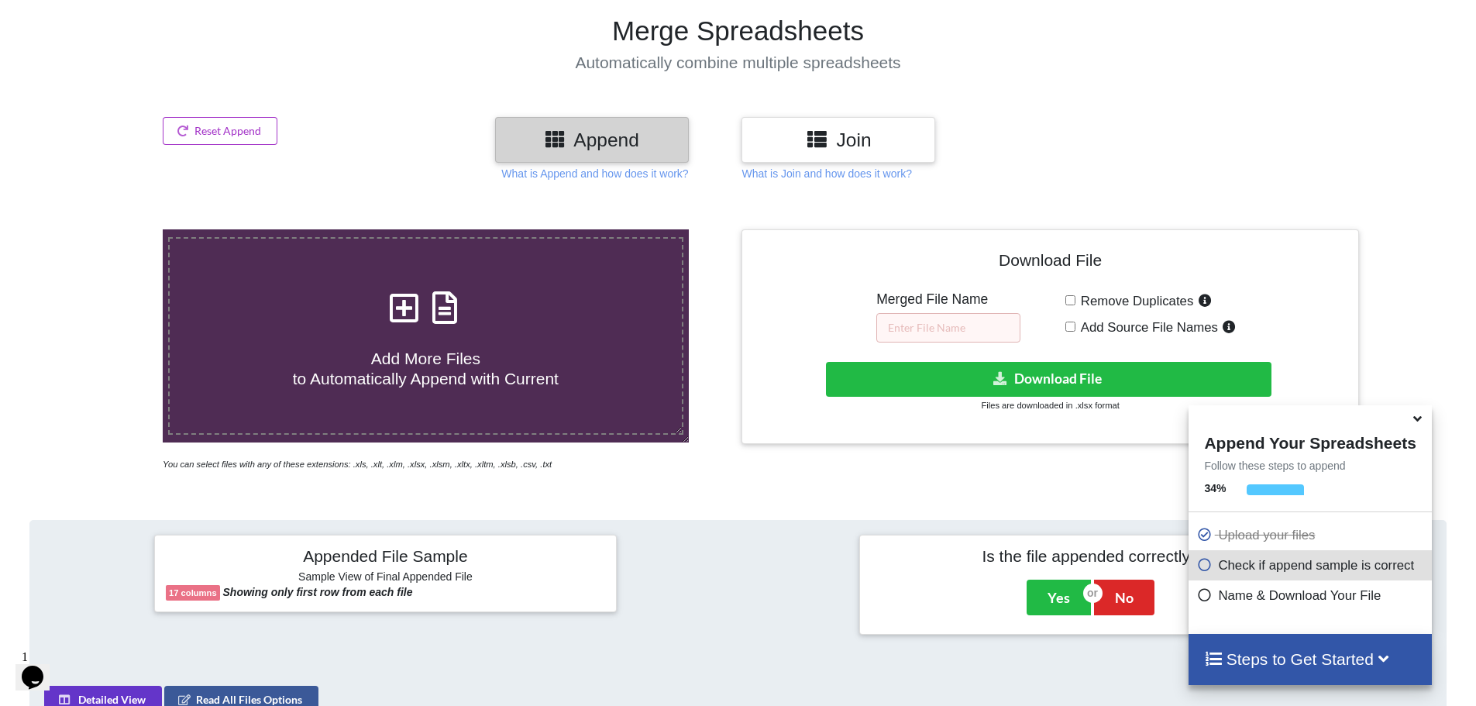
scroll to position [101, 0]
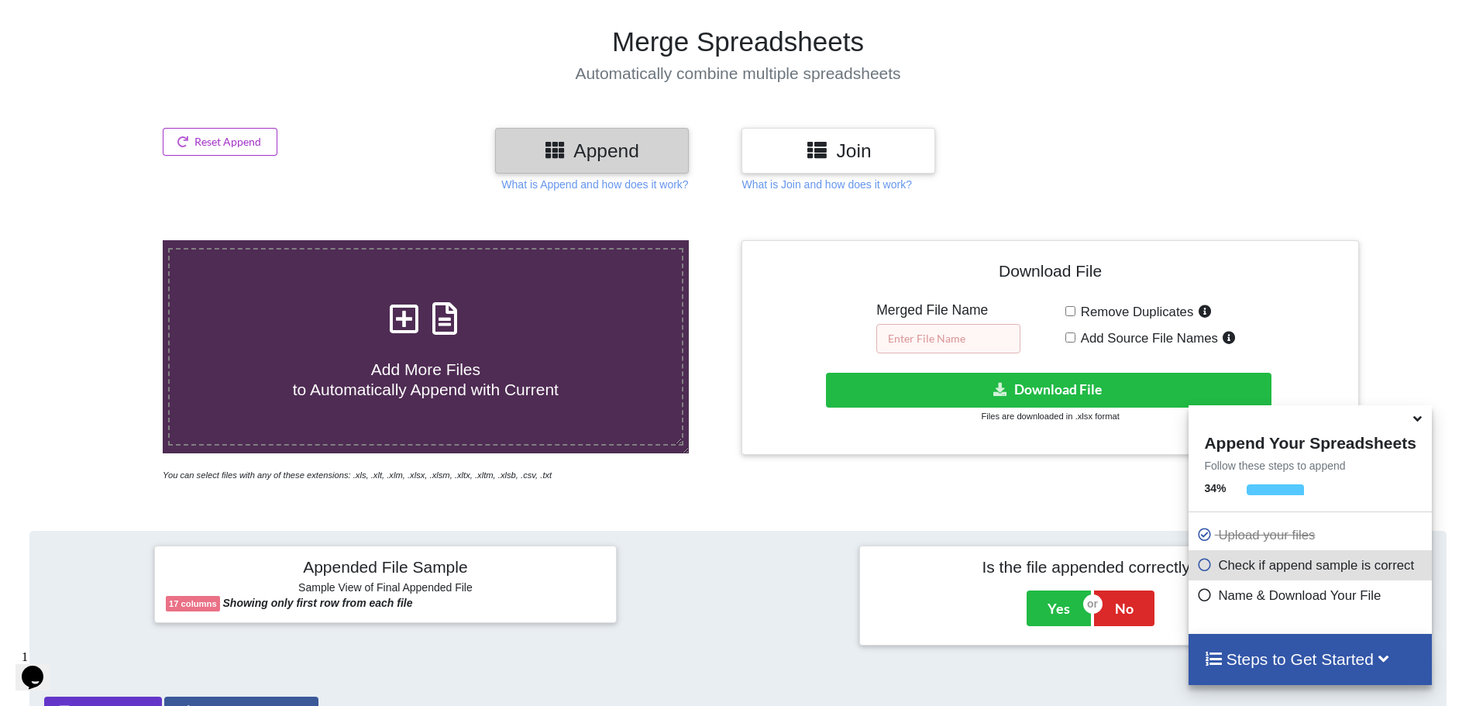
click at [910, 338] on input "text" at bounding box center [948, 338] width 144 height 29
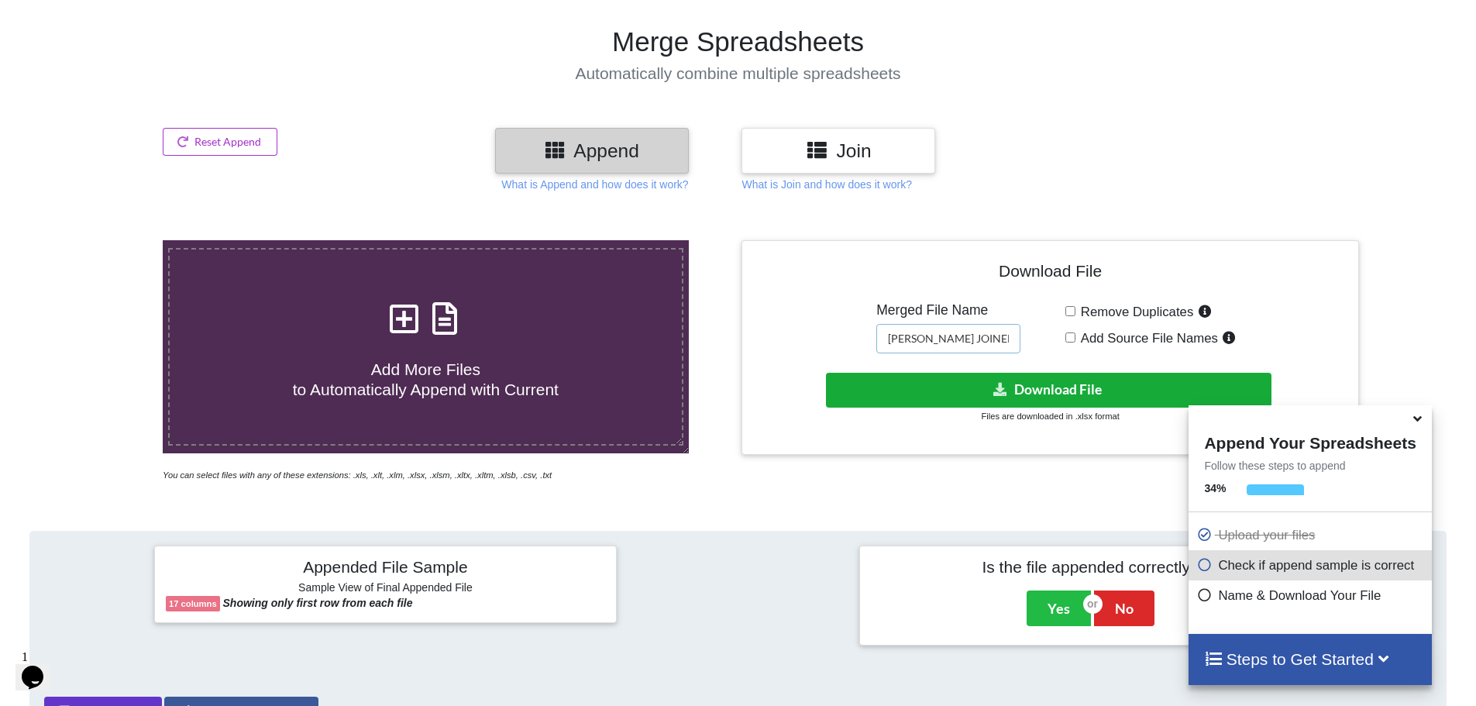
type input "BAGAMOYO JOINED"
click at [1037, 390] on button "Download File" at bounding box center [1048, 390] width 445 height 35
